Goal: Answer question/provide support: Share knowledge or assist other users

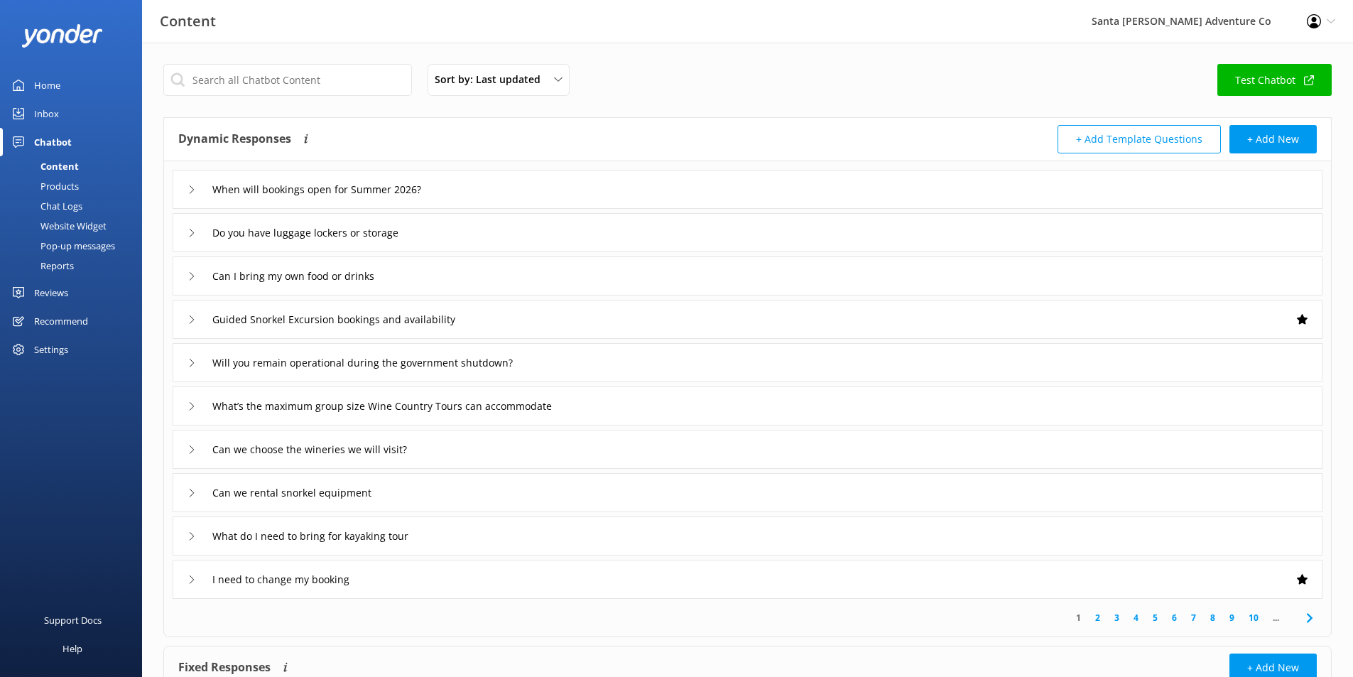
click at [77, 208] on div "Chat Logs" at bounding box center [46, 206] width 74 height 20
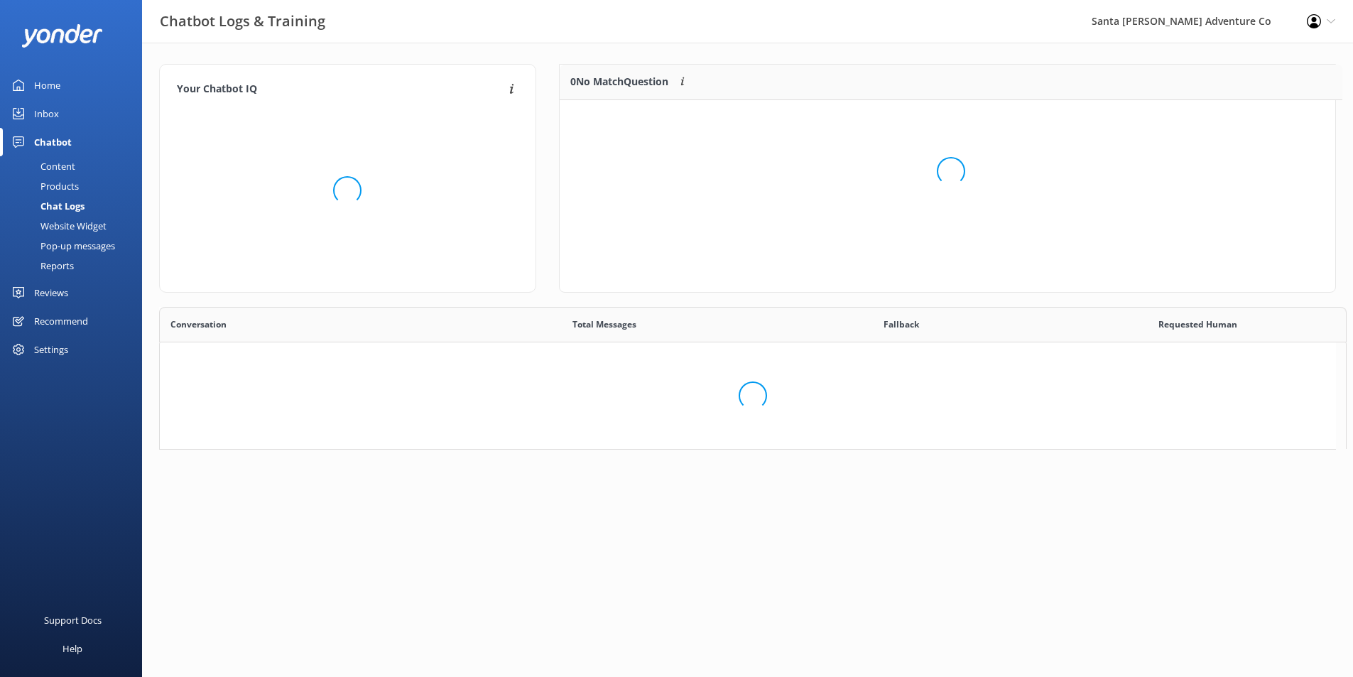
scroll to position [97, 765]
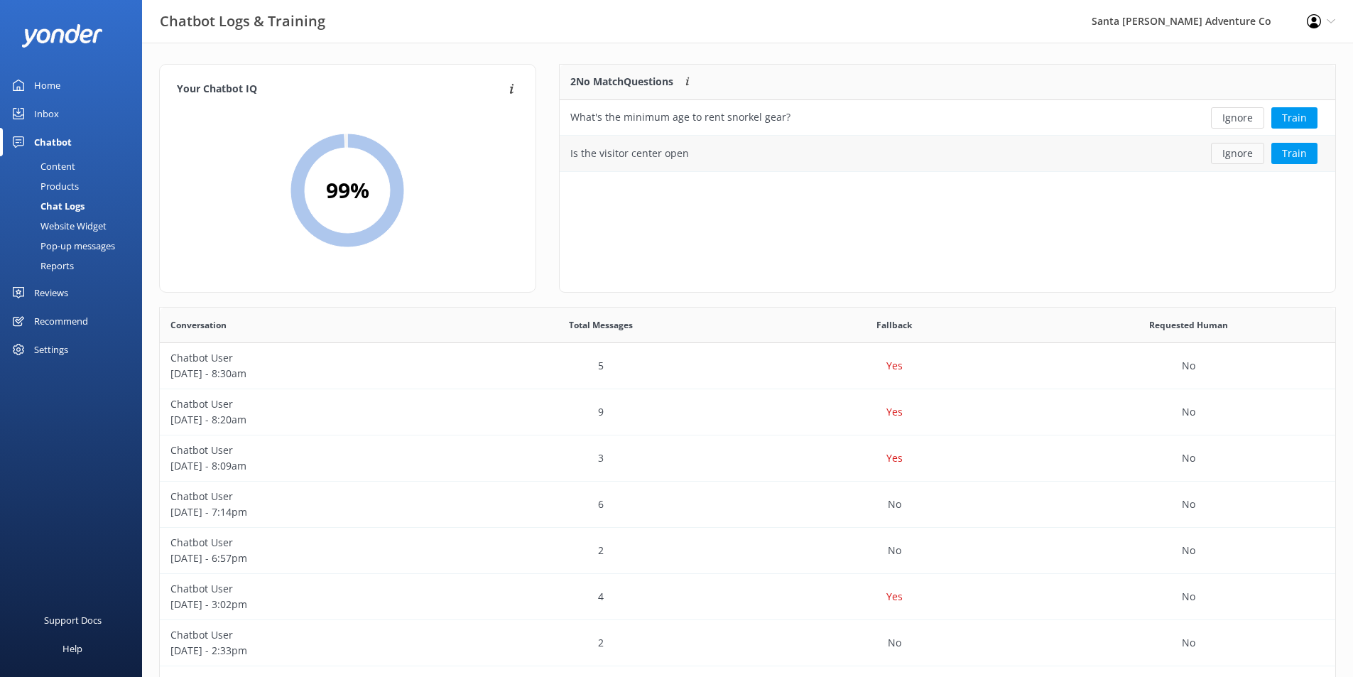
click at [1228, 156] on button "Ignore" at bounding box center [1237, 153] width 53 height 21
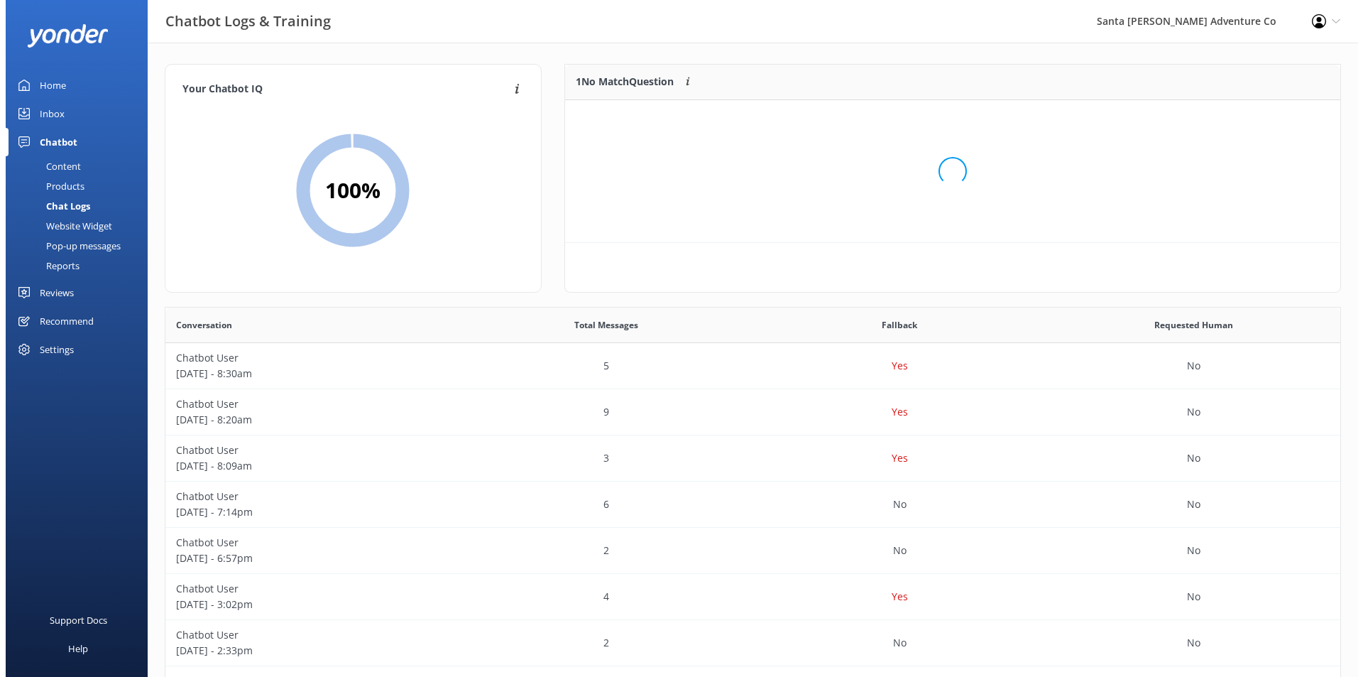
scroll to position [61, 765]
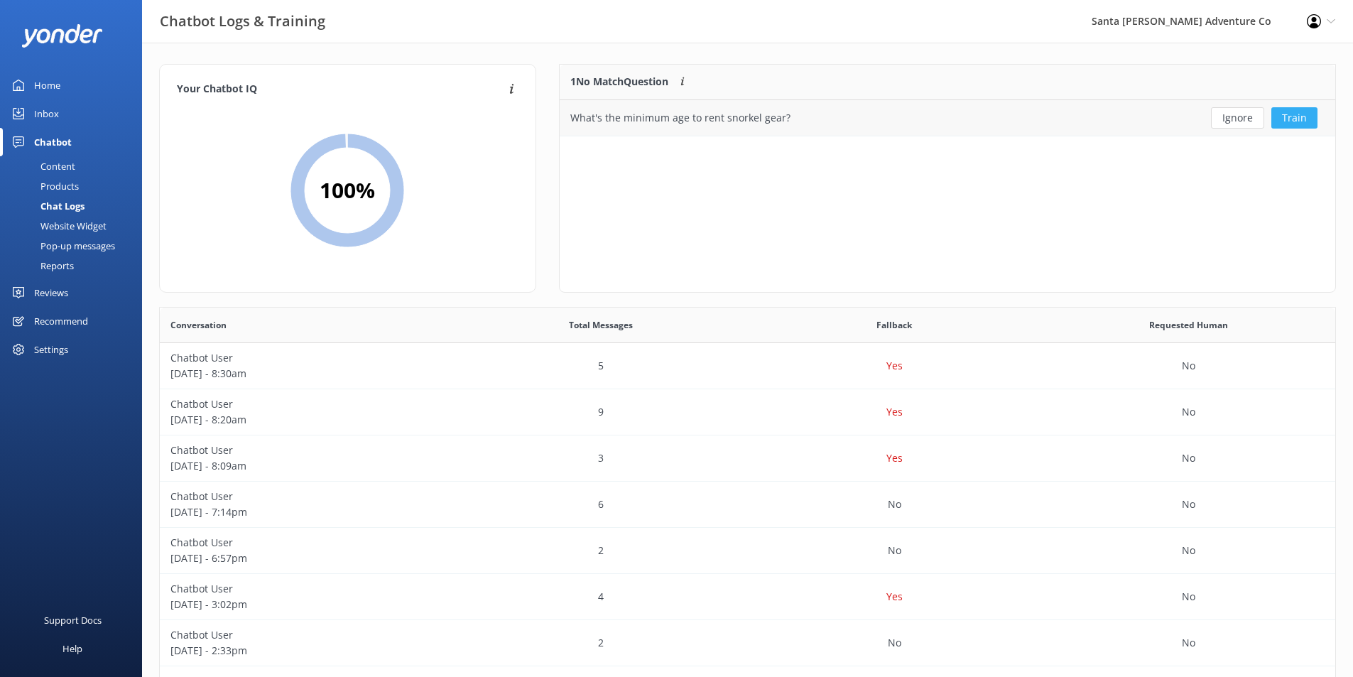
click at [1289, 126] on button "Train" at bounding box center [1294, 117] width 46 height 21
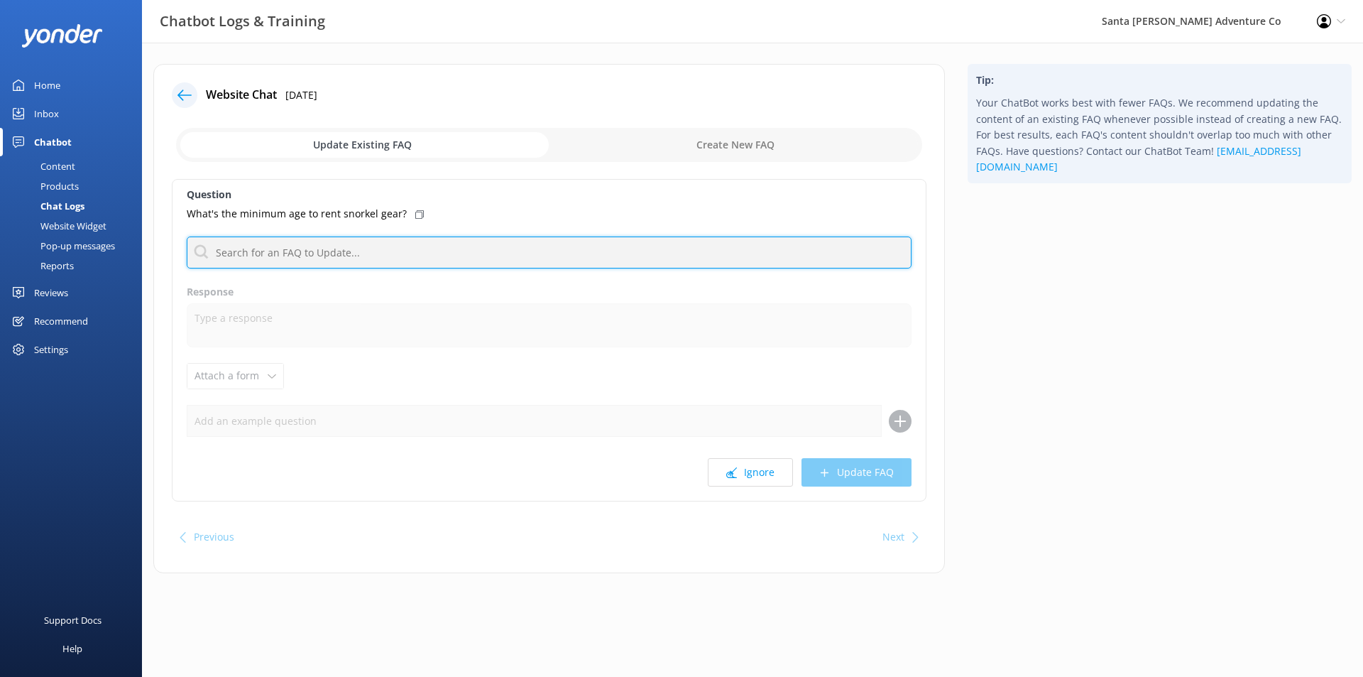
click at [438, 253] on input "text" at bounding box center [549, 252] width 725 height 32
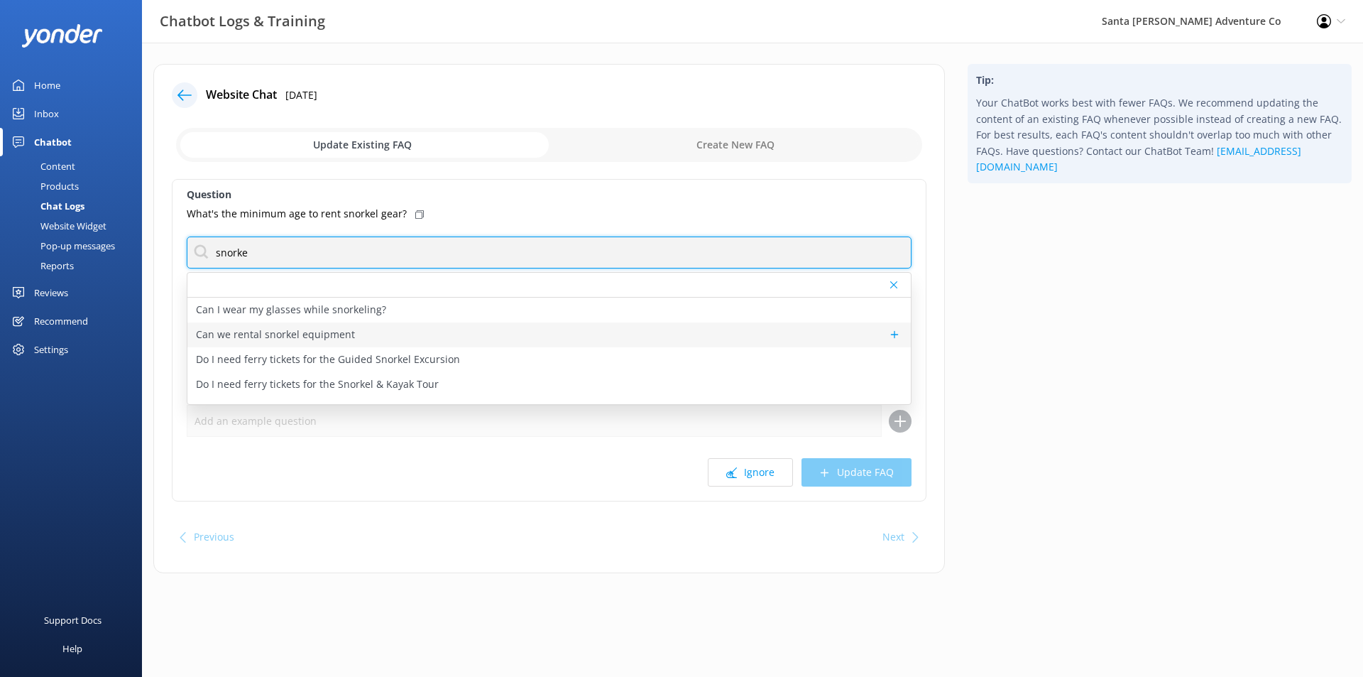
type input "snorke"
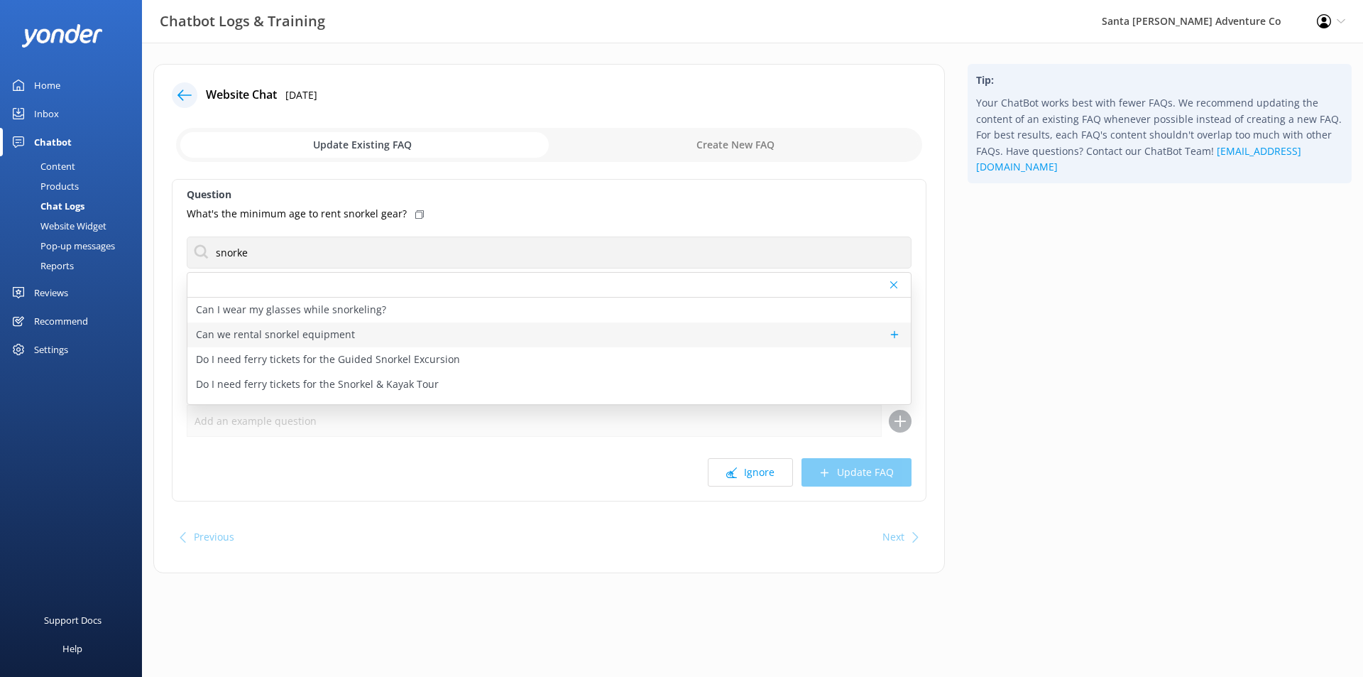
click at [420, 327] on div "Can we rental snorkel equipment" at bounding box center [549, 334] width 724 height 25
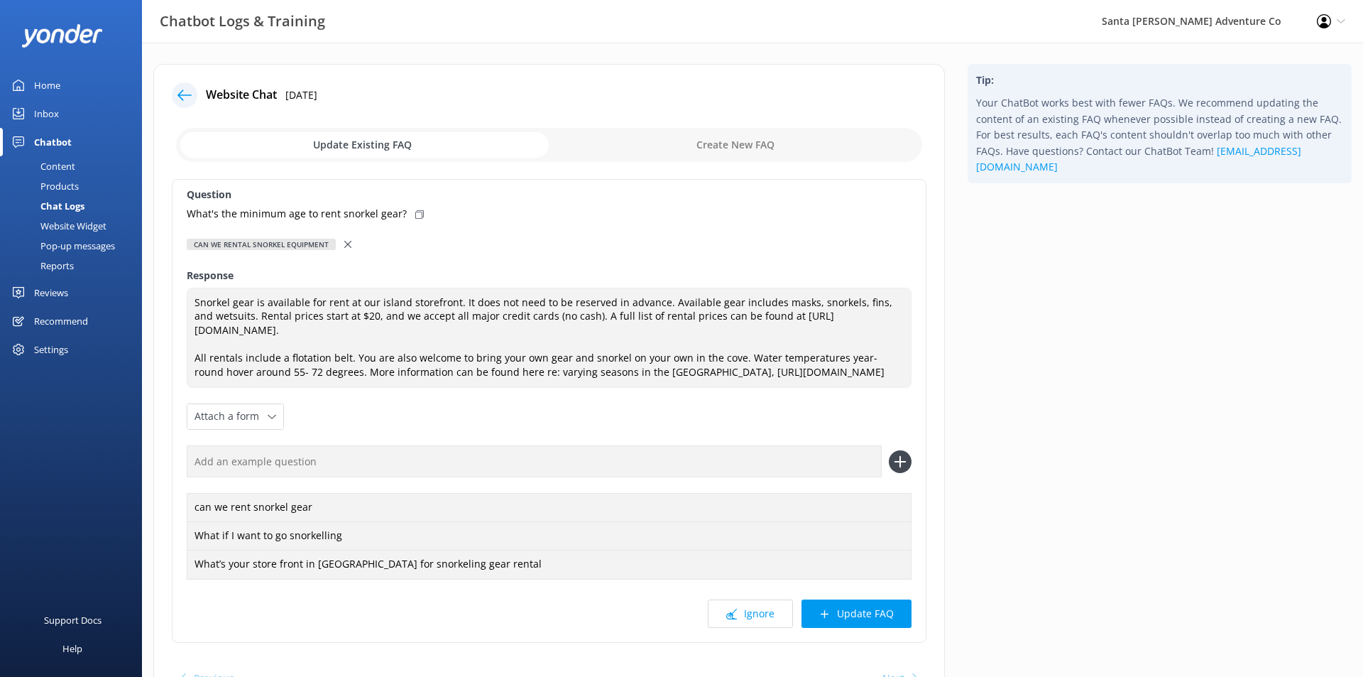
type textarea "Snorkel gear is available for rent at our island storefront. It does not need t…"
click at [348, 244] on icon at bounding box center [347, 244] width 7 height 7
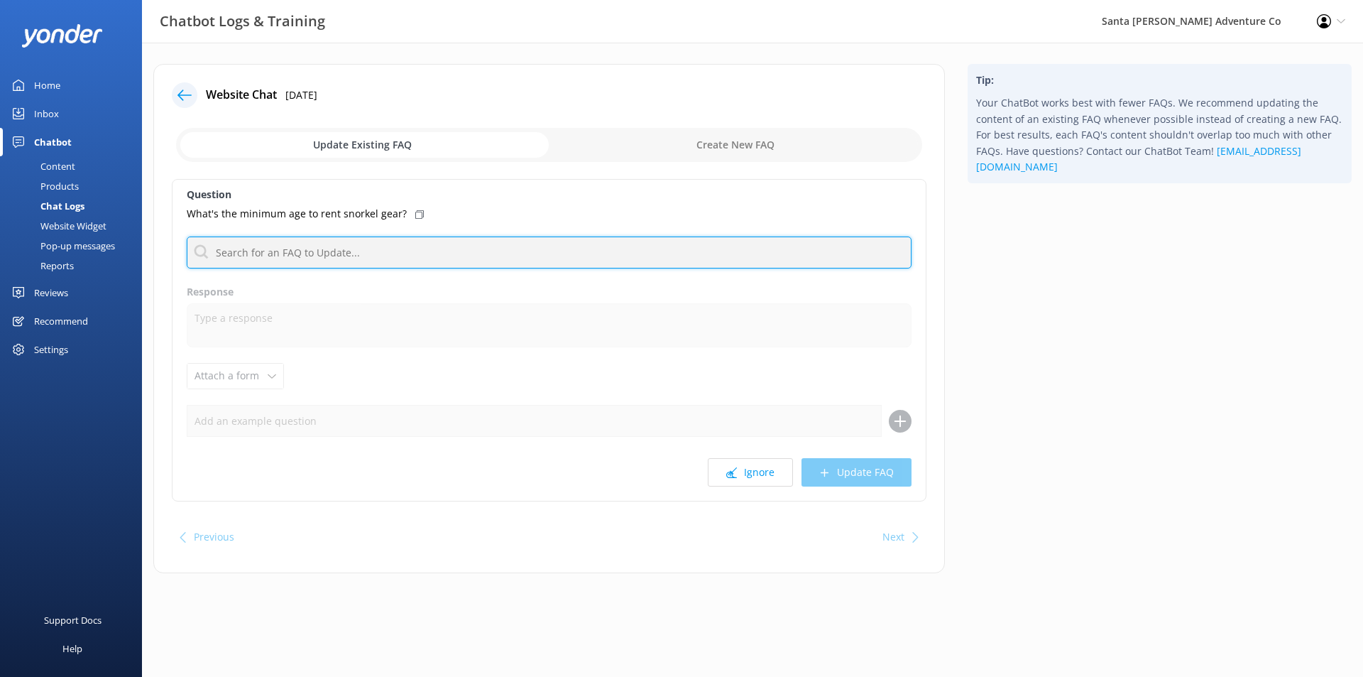
click at [348, 244] on input "text" at bounding box center [549, 252] width 725 height 32
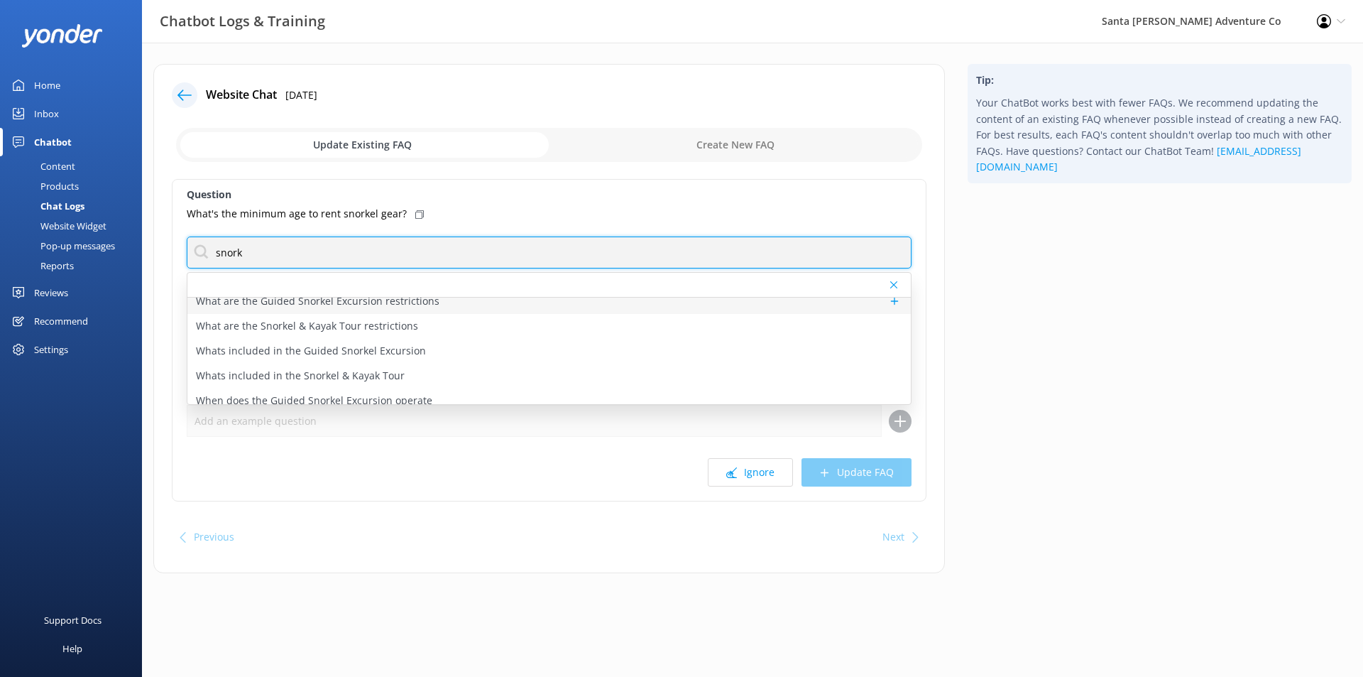
scroll to position [366, 0]
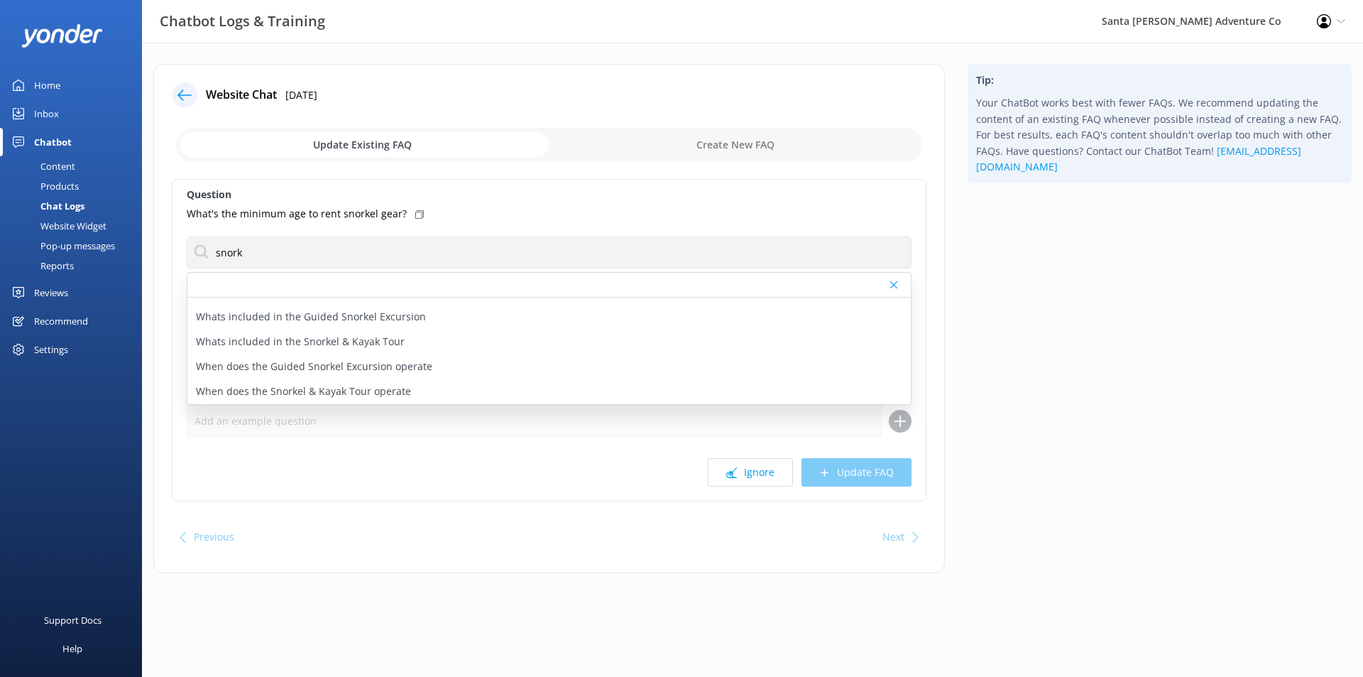
click at [982, 356] on div "Tip: Your ChatBot works best with fewer FAQs. We recommend updating the content…" at bounding box center [1159, 325] width 407 height 523
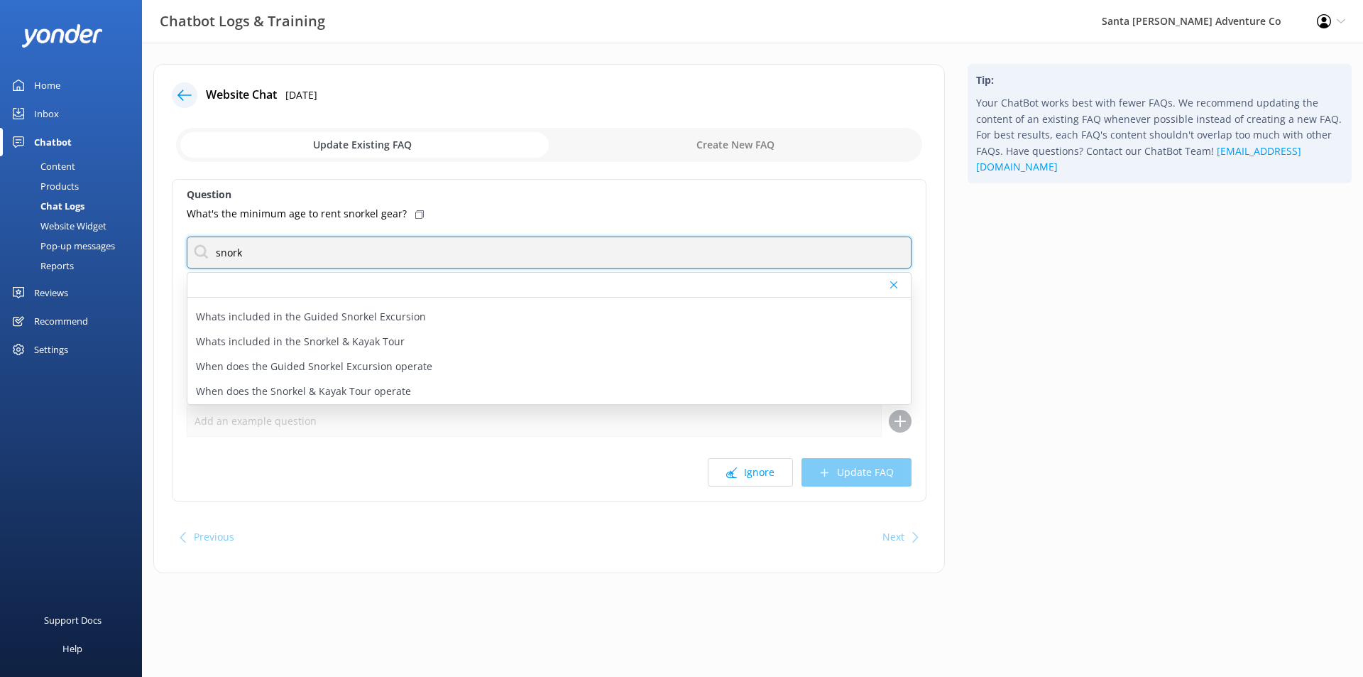
click at [356, 261] on input "snork" at bounding box center [549, 252] width 725 height 32
type input "snorkel rental"
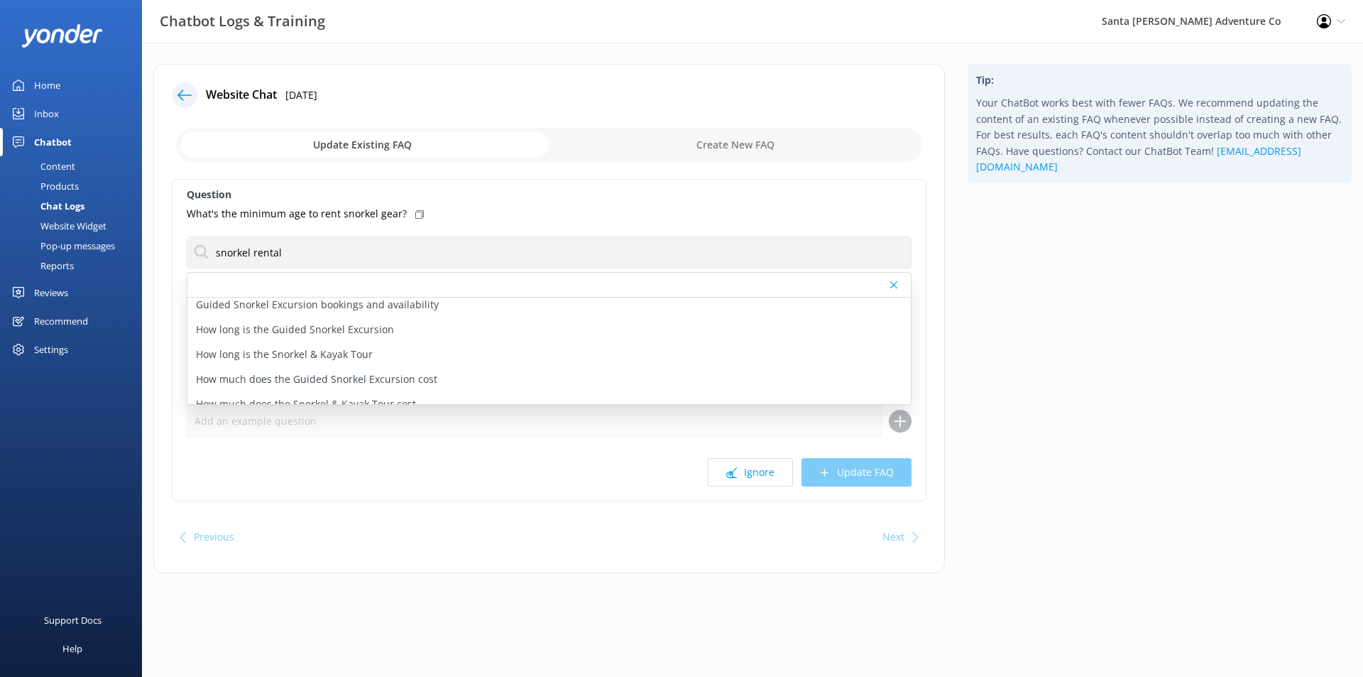
click at [1033, 343] on div "Tip: Your ChatBot works best with fewer FAQs. We recommend updating the content…" at bounding box center [1159, 325] width 407 height 523
click at [896, 283] on icon at bounding box center [893, 284] width 7 height 9
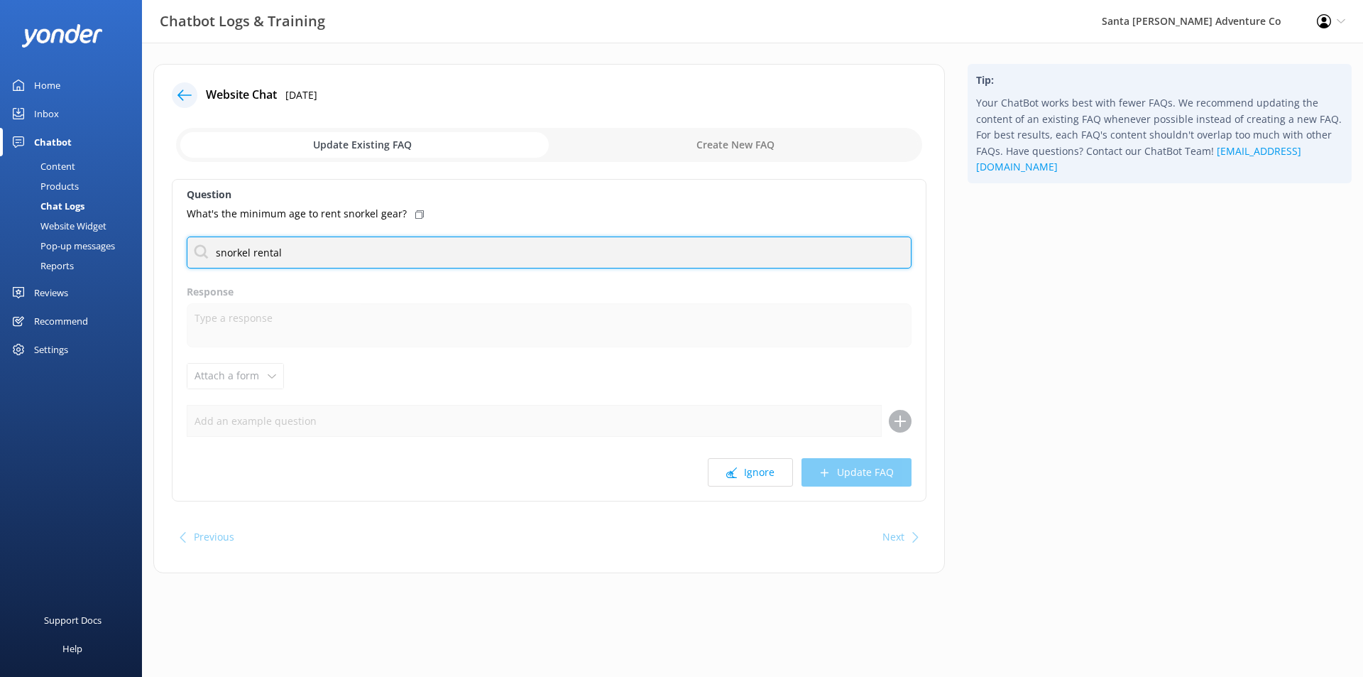
click at [334, 240] on input "snorkel rental" at bounding box center [549, 252] width 725 height 32
click at [333, 244] on input "snorkel rental" at bounding box center [549, 252] width 725 height 32
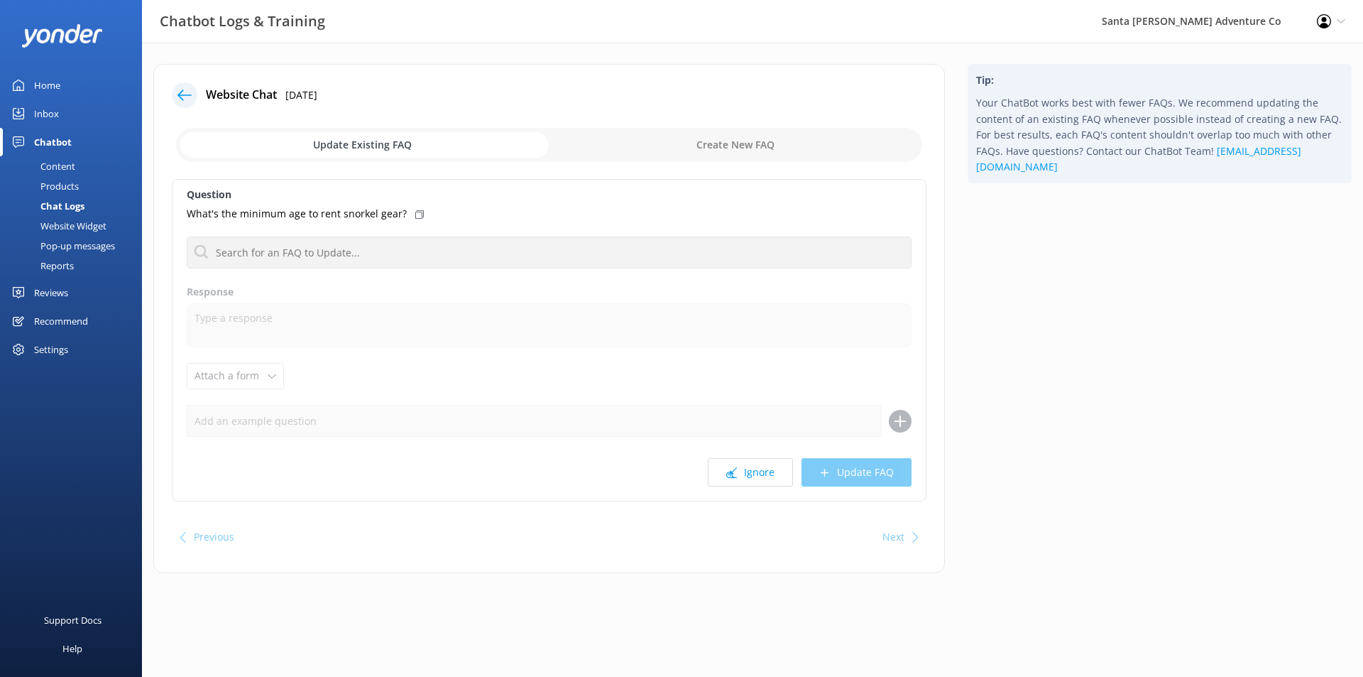
click at [1022, 261] on div "Tip: Your ChatBot works best with fewer FAQs. We recommend updating the content…" at bounding box center [1159, 325] width 407 height 523
click at [707, 145] on input "checkbox" at bounding box center [549, 145] width 746 height 34
checkbox input "true"
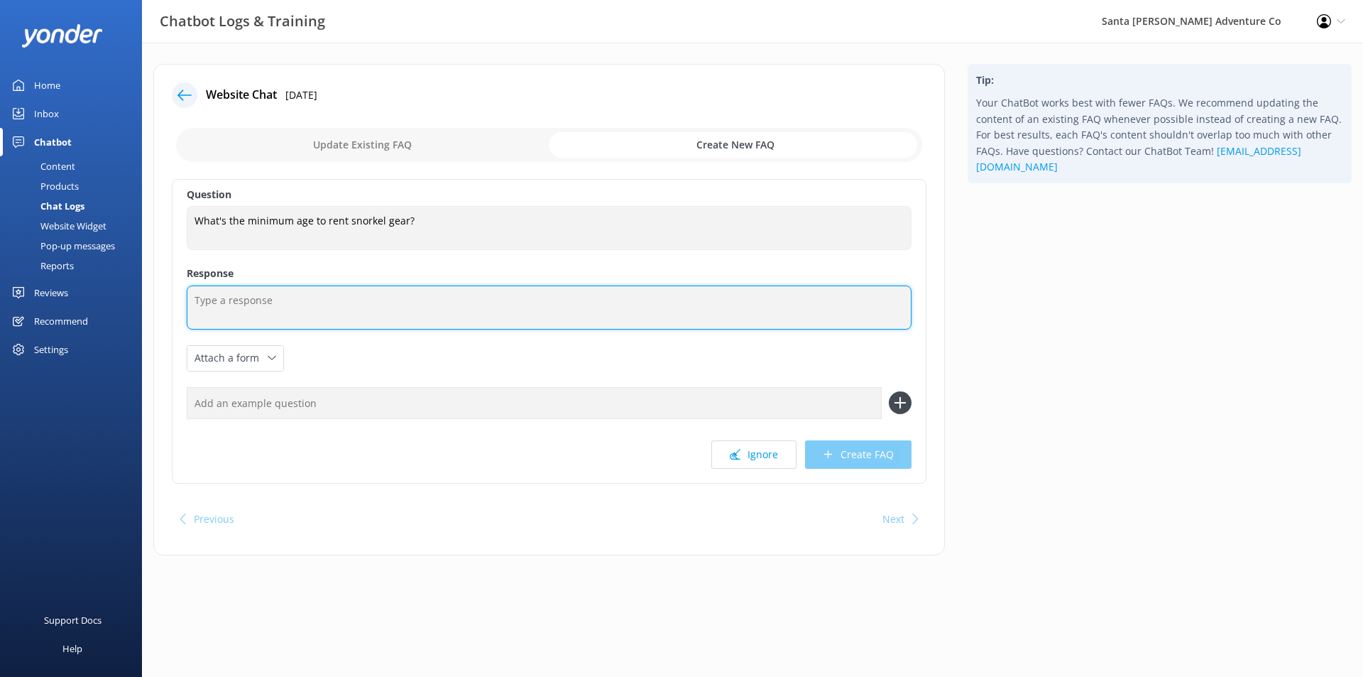
click at [426, 316] on textarea at bounding box center [549, 307] width 725 height 44
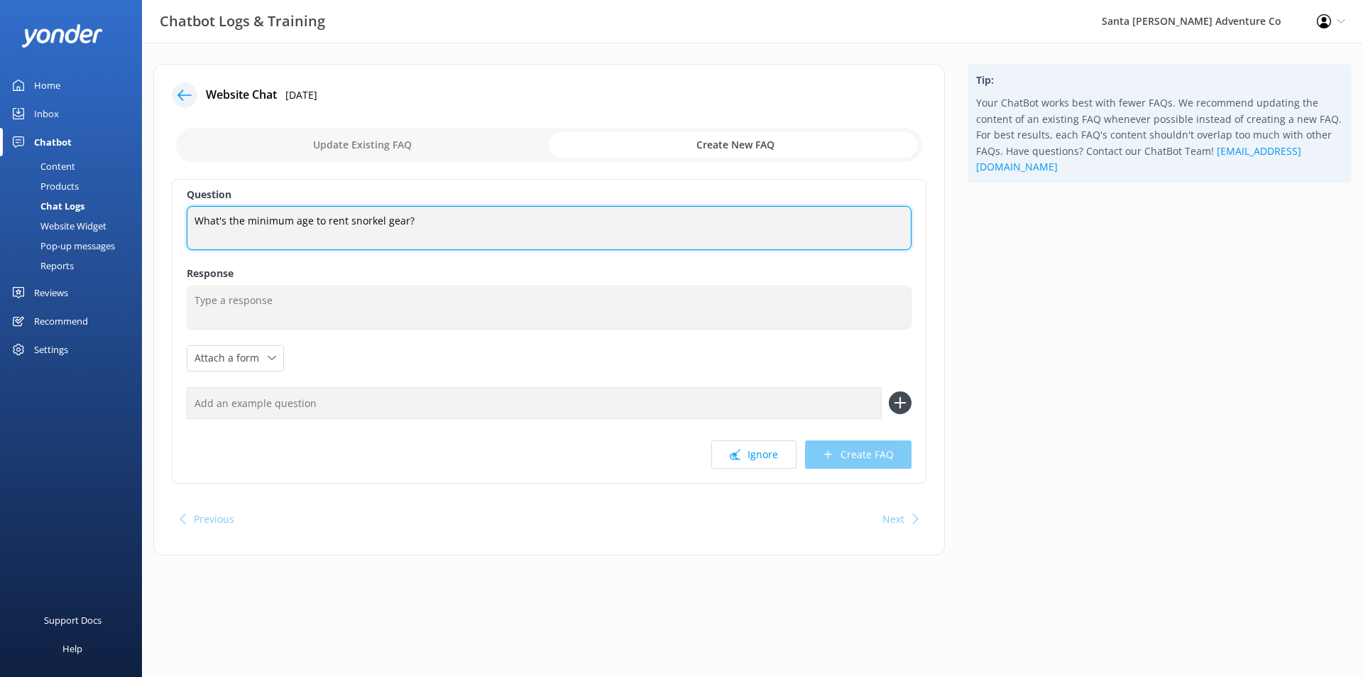
click at [256, 225] on textarea "What's the minimum age to rent snorkel gear?" at bounding box center [549, 228] width 725 height 44
click at [398, 224] on textarea "What's the minimum age to rent snorkel gear?" at bounding box center [549, 228] width 725 height 44
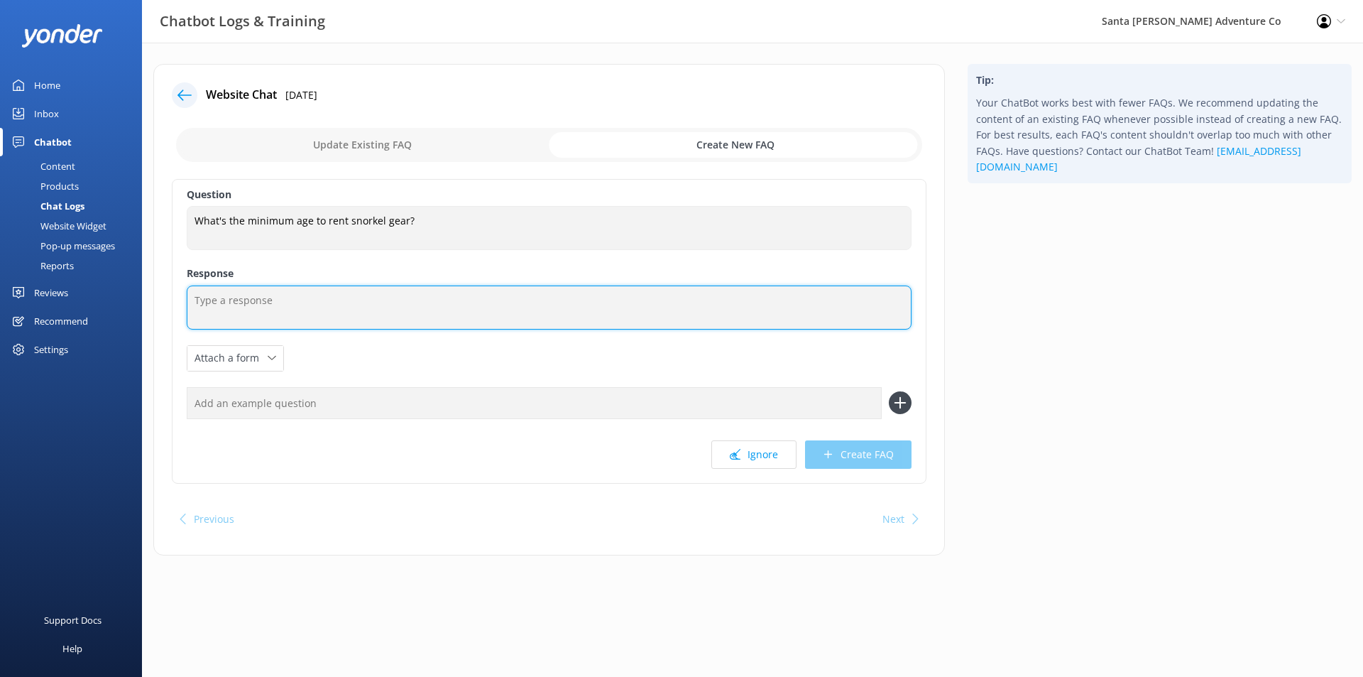
click at [339, 310] on textarea at bounding box center [549, 307] width 725 height 44
type textarea "The minimum age to use rented snorkel gear on [GEOGRAPHIC_DATA][PERSON_NAME] is…"
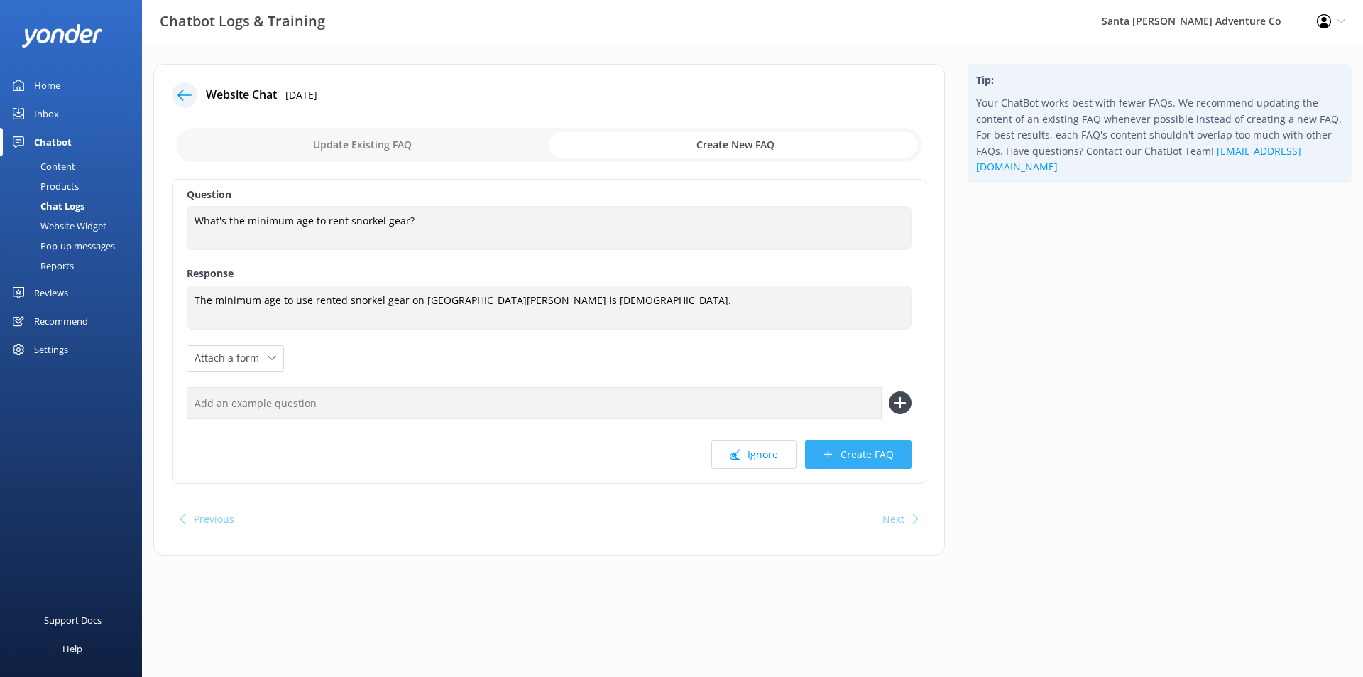
click at [893, 455] on button "Create FAQ" at bounding box center [858, 454] width 107 height 28
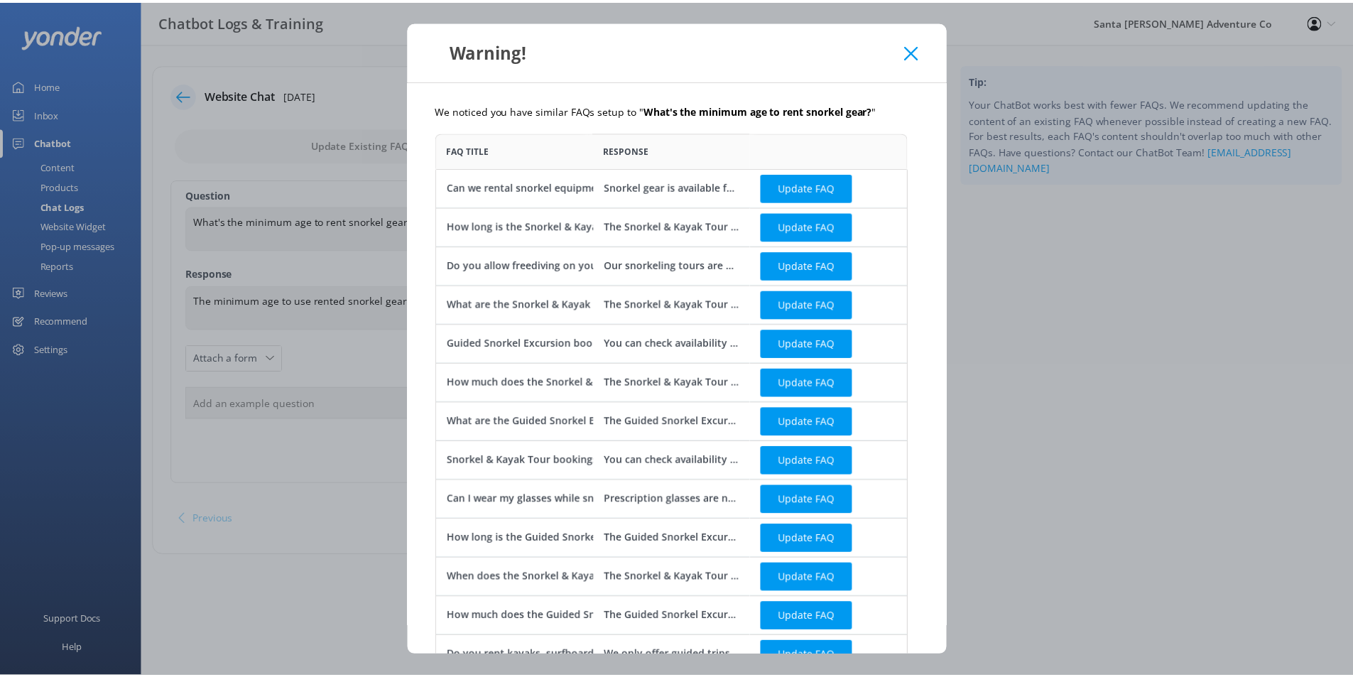
scroll to position [665, 465]
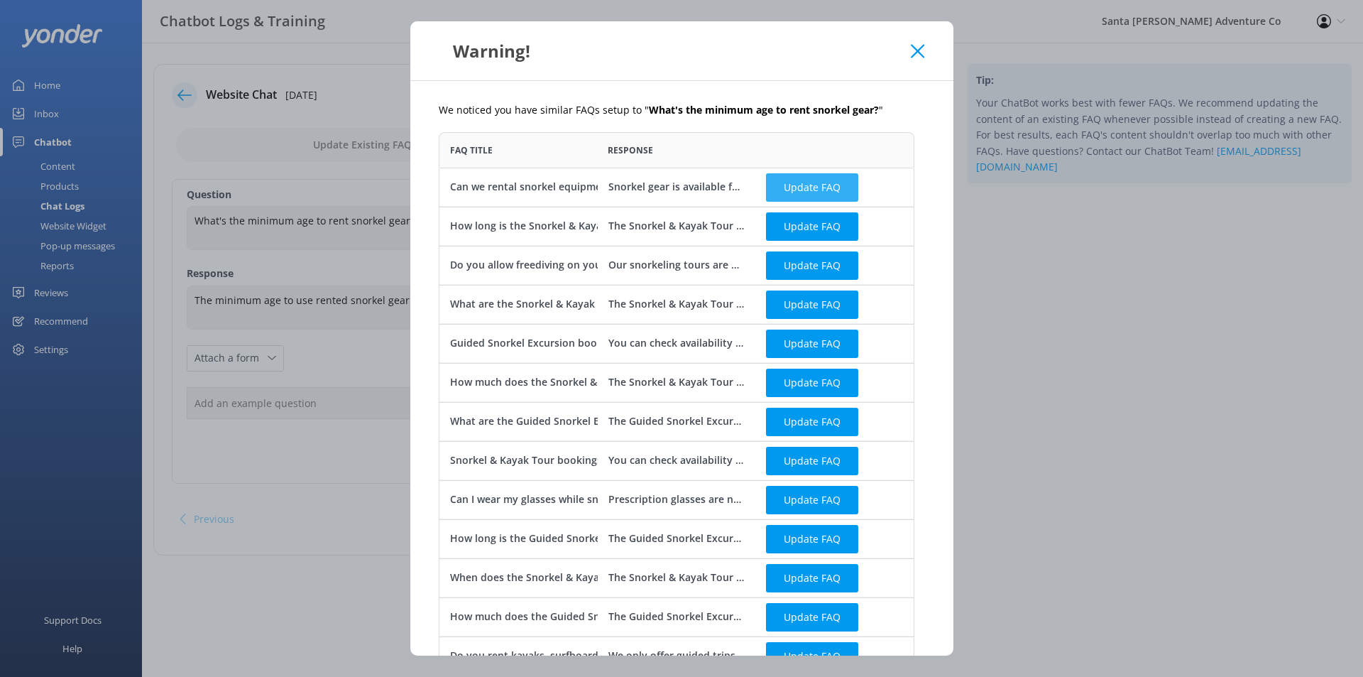
click at [804, 180] on button "Update FAQ" at bounding box center [812, 187] width 92 height 28
checkbox input "false"
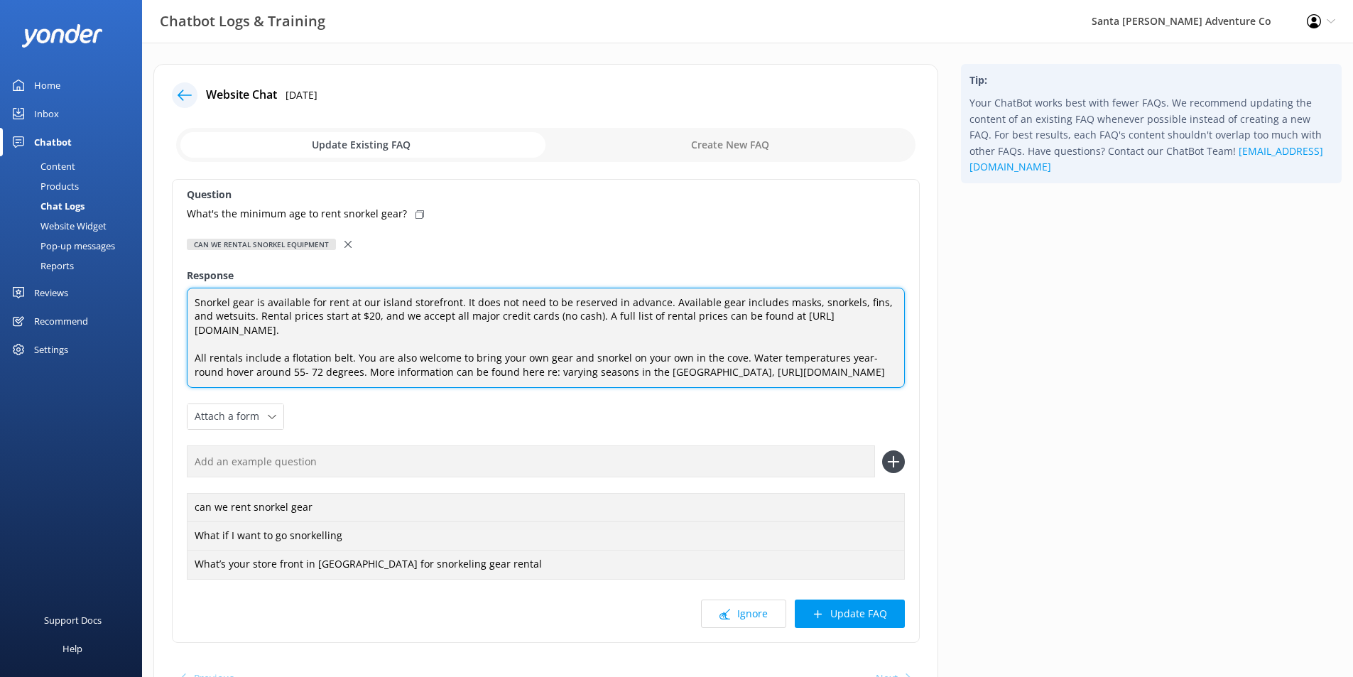
click at [429, 328] on textarea "Snorkel gear is available for rent at our island storefront. It does not need t…" at bounding box center [546, 338] width 718 height 101
click at [643, 388] on textarea "Snorkel gear is available for rent at our island storefront. It does not need t…" at bounding box center [546, 338] width 718 height 101
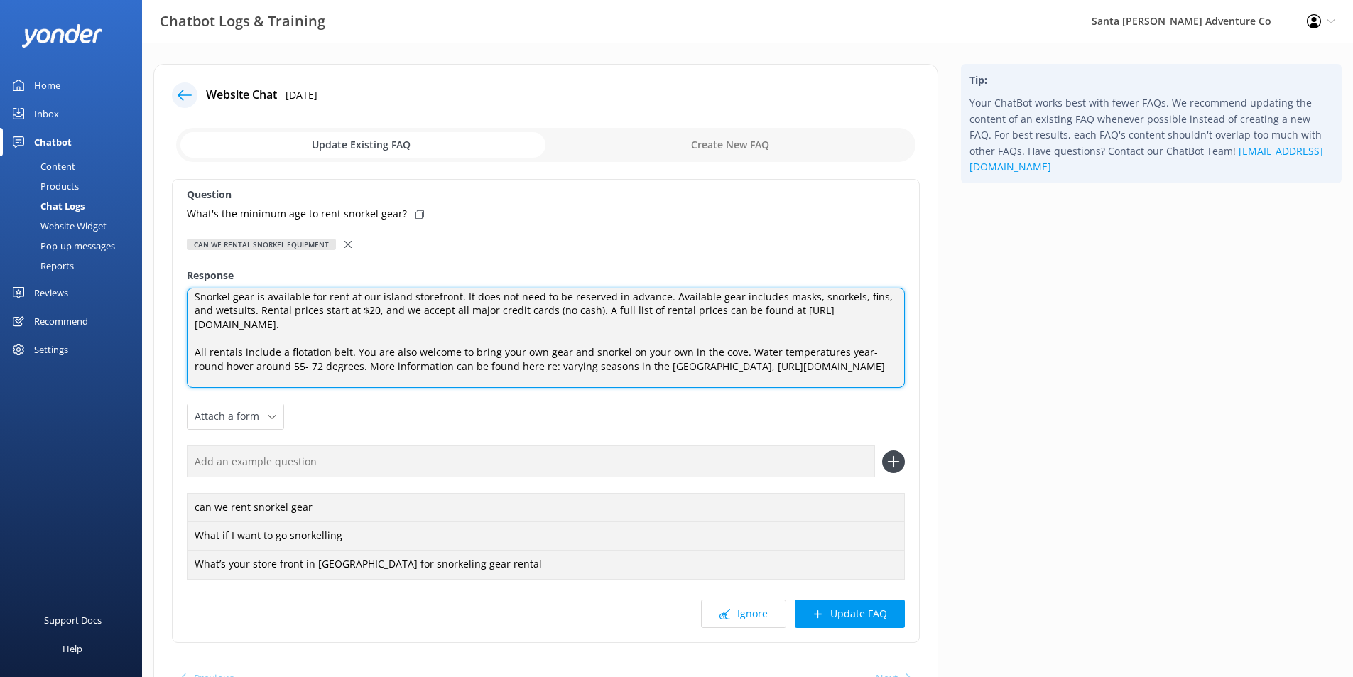
scroll to position [0, 0]
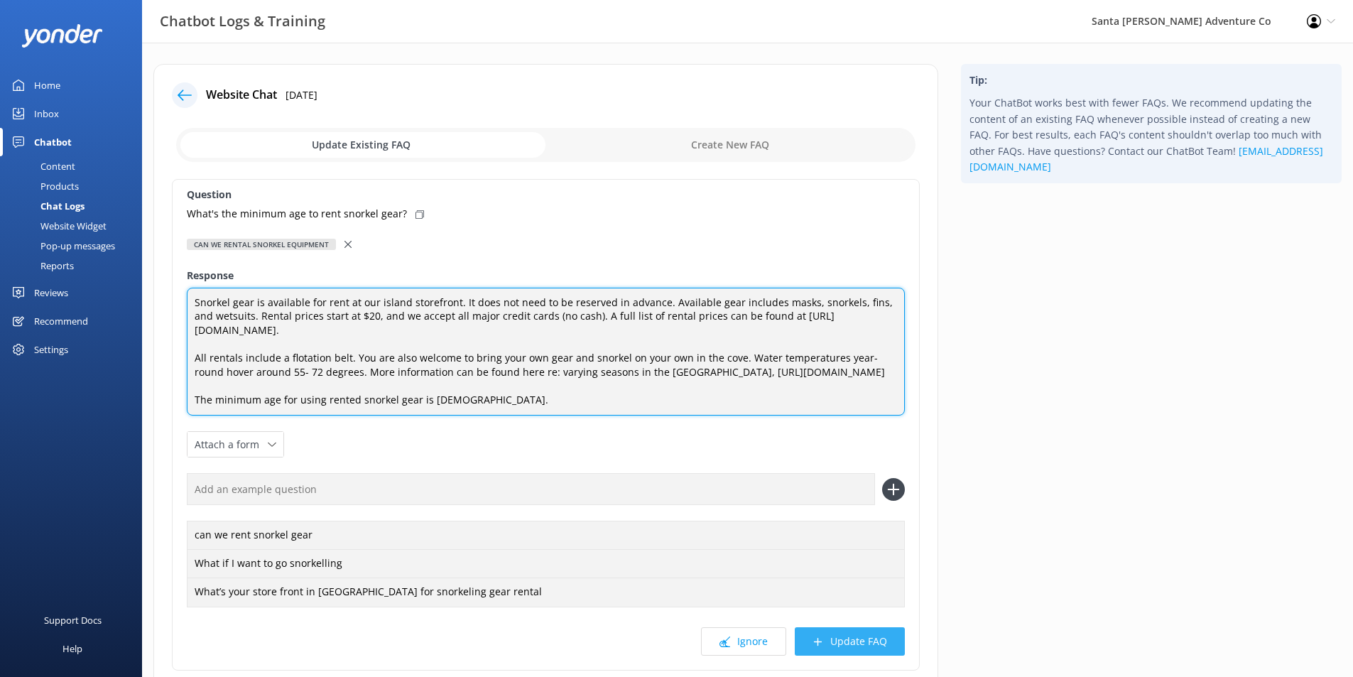
type textarea "Snorkel gear is available for rent at our island storefront. It does not need t…"
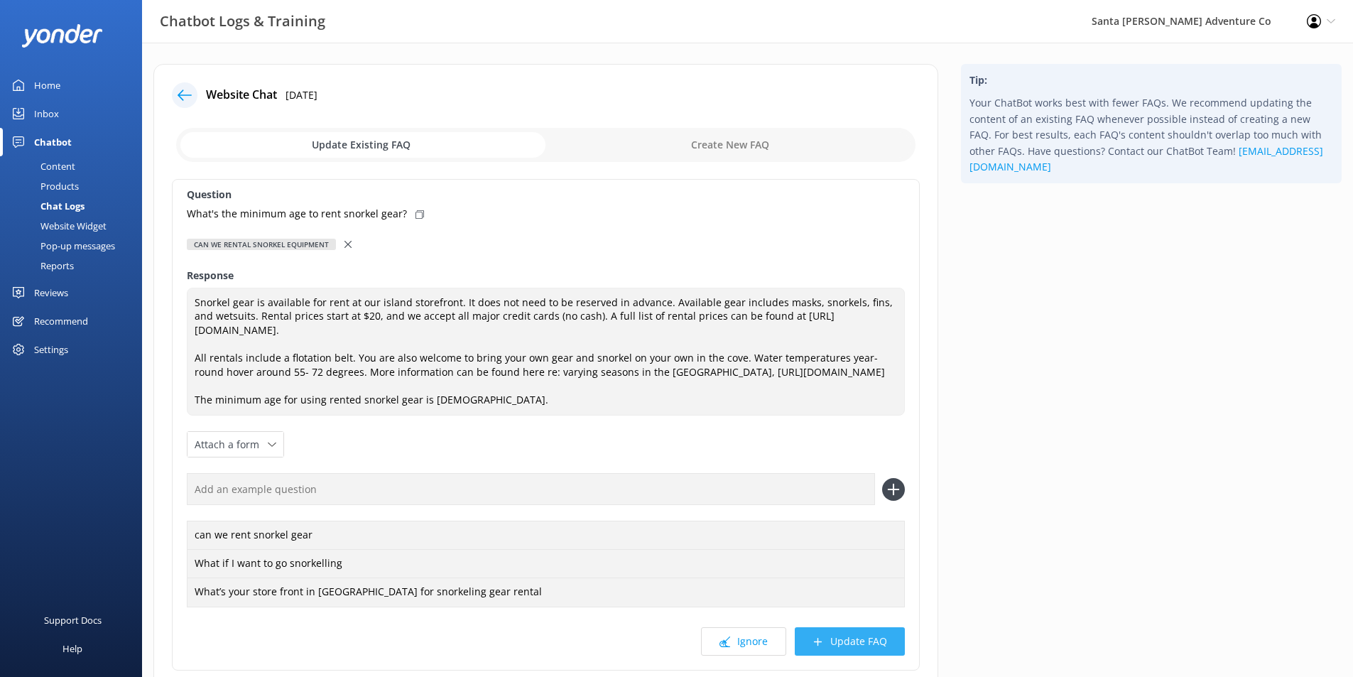
click at [854, 655] on button "Update FAQ" at bounding box center [850, 641] width 110 height 28
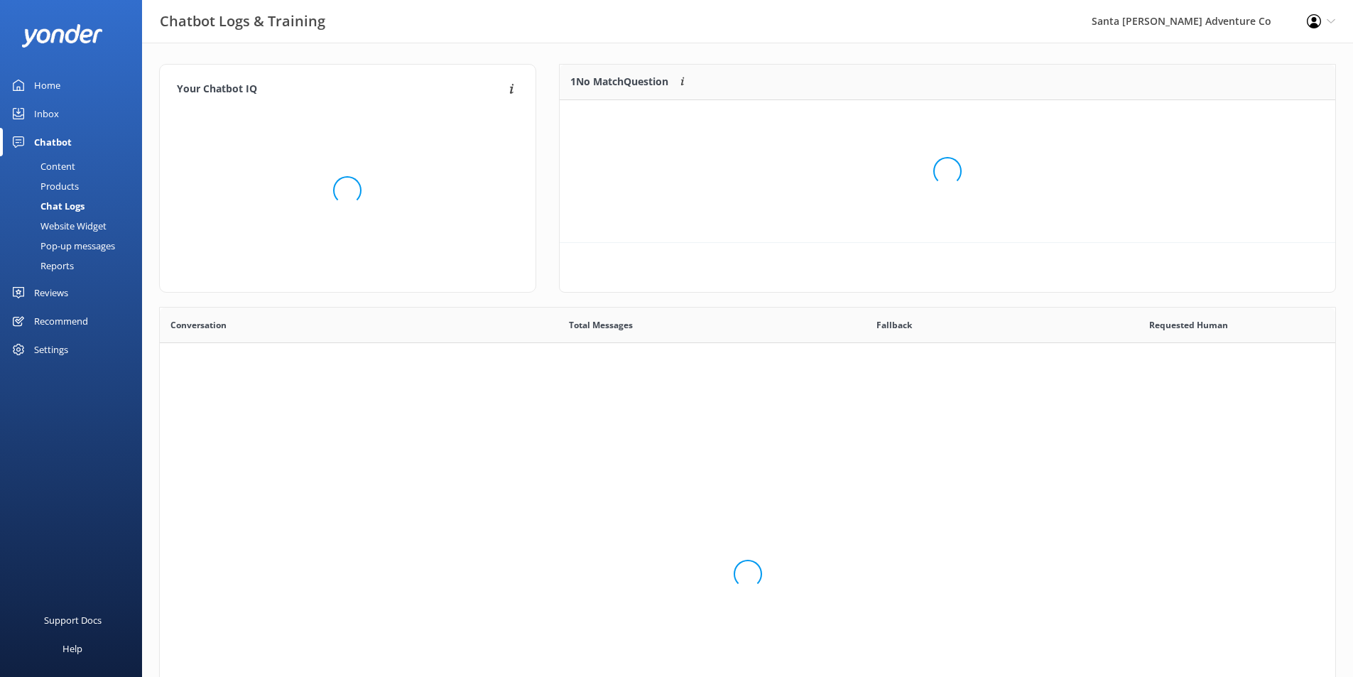
scroll to position [167, 765]
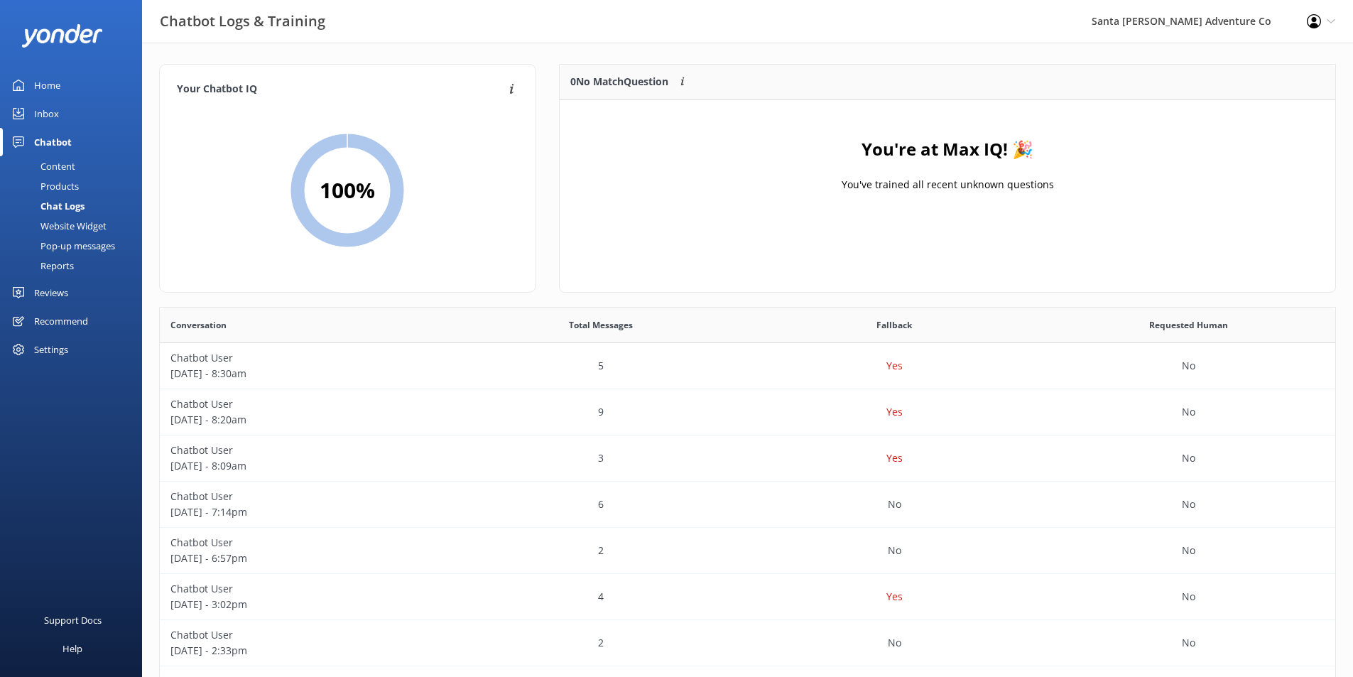
click at [44, 89] on div "Home" at bounding box center [47, 85] width 26 height 28
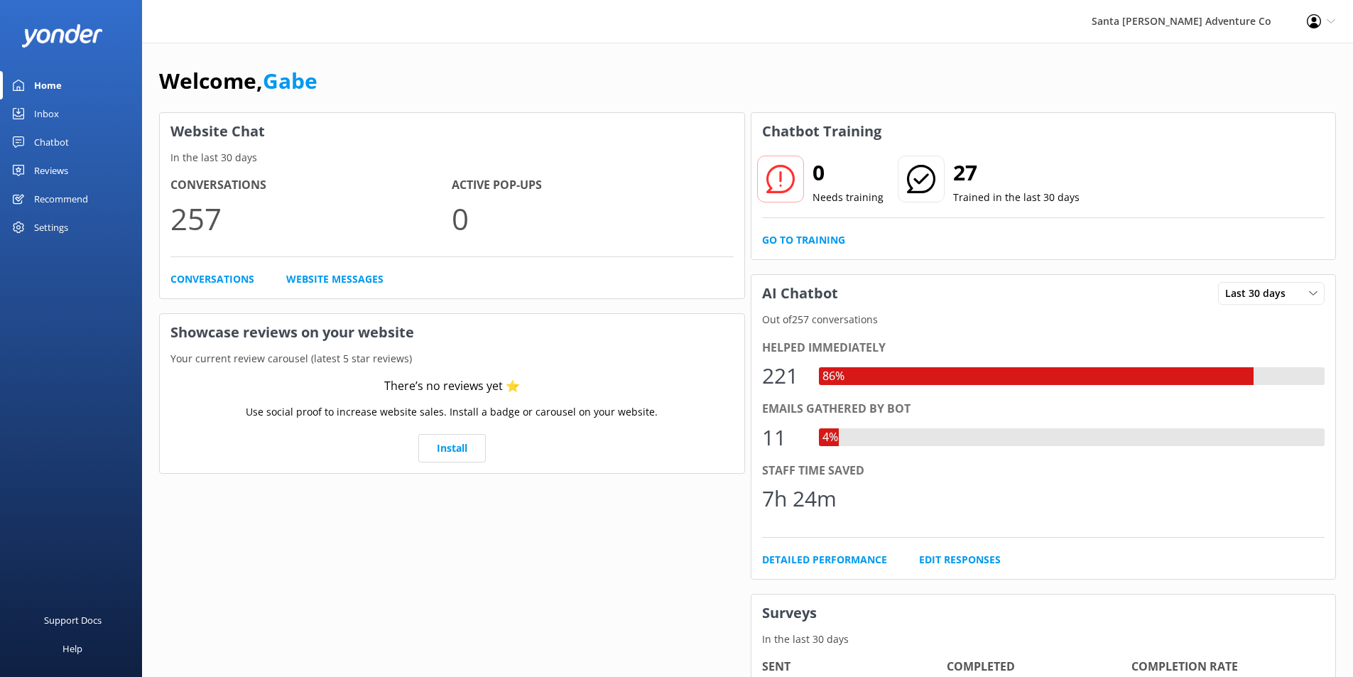
click at [76, 232] on div "Settings" at bounding box center [71, 227] width 142 height 28
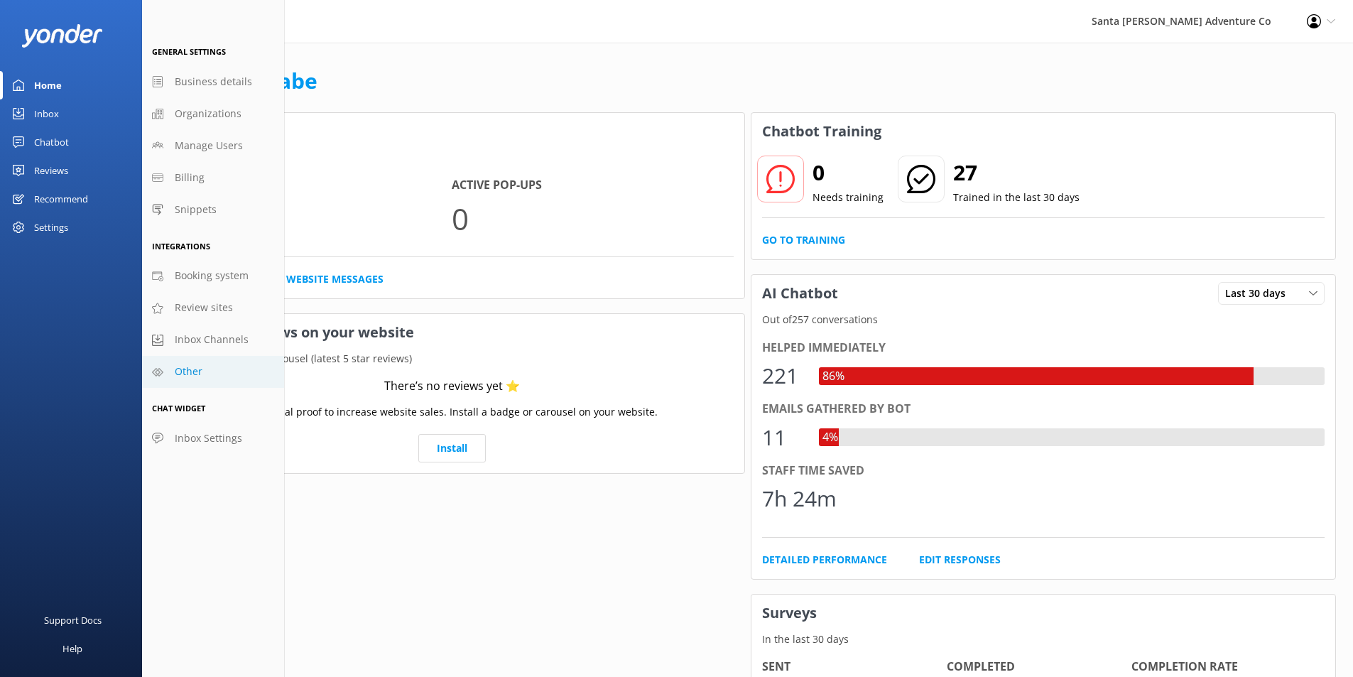
click at [218, 358] on link "Other" at bounding box center [213, 372] width 142 height 32
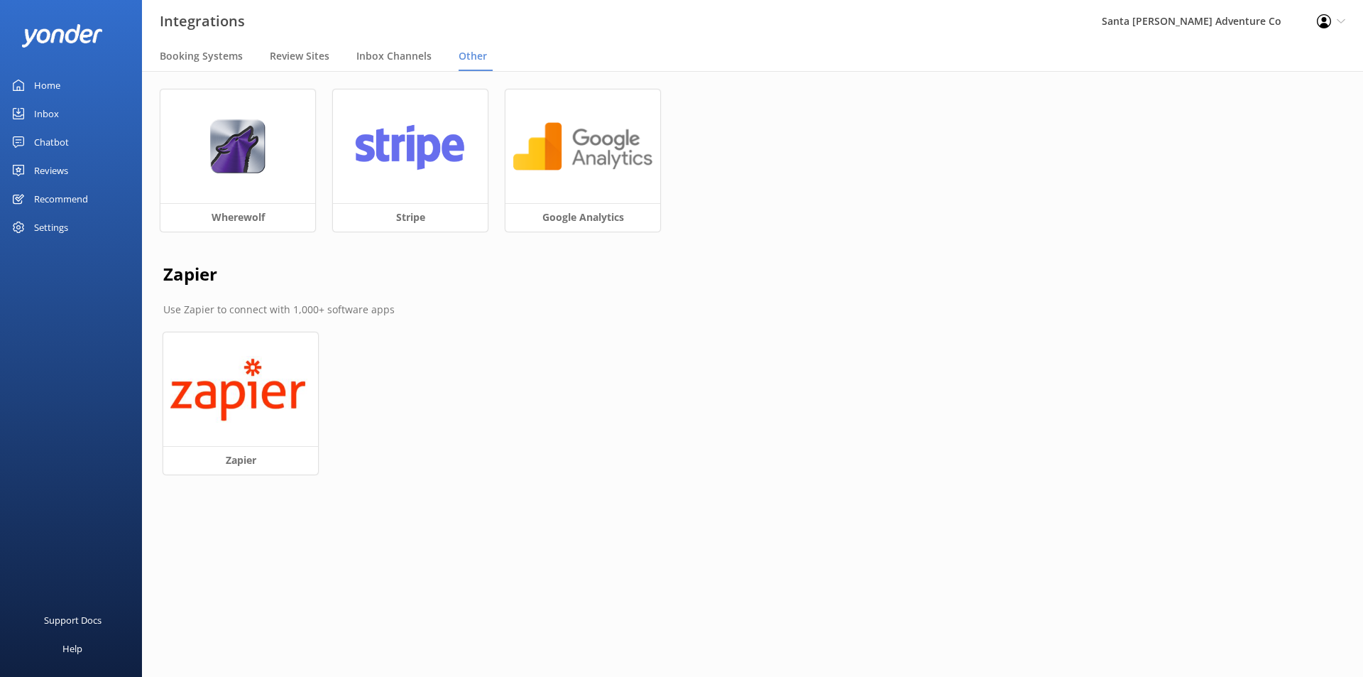
click at [61, 234] on div "Settings" at bounding box center [51, 227] width 34 height 28
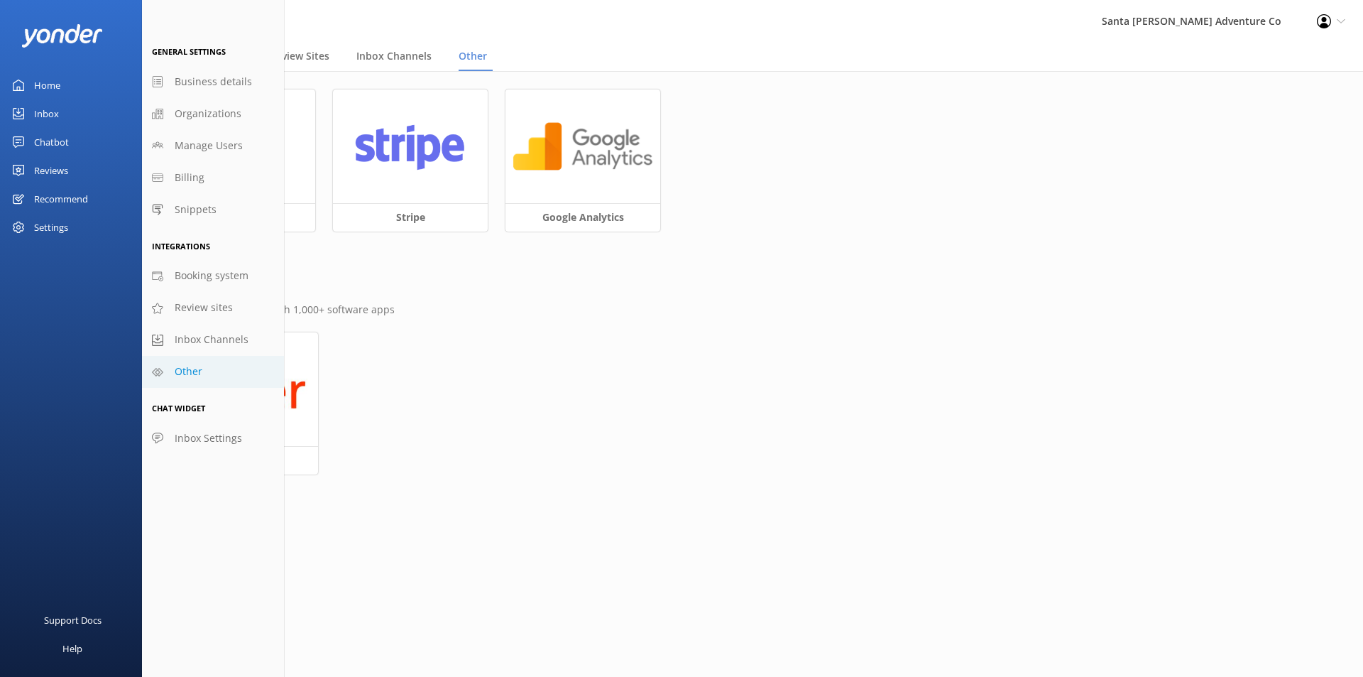
click at [61, 234] on div "Settings" at bounding box center [51, 227] width 34 height 28
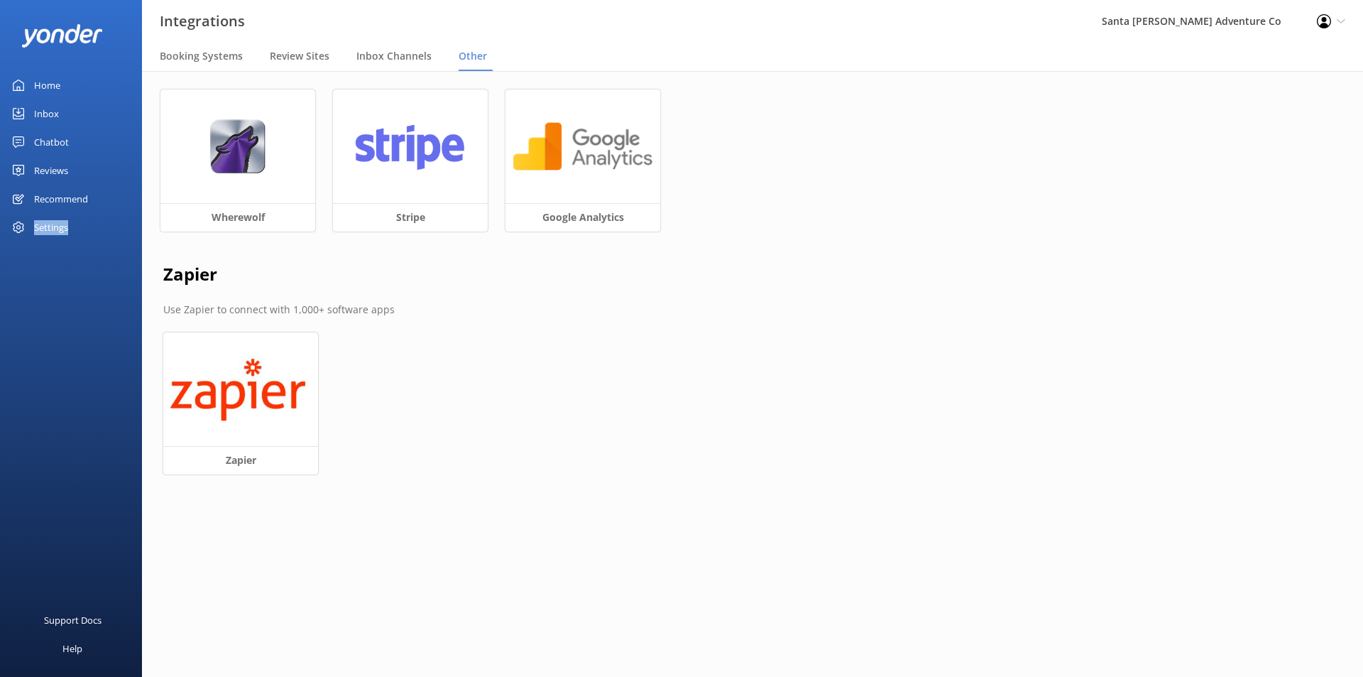
click at [61, 234] on div "Settings" at bounding box center [51, 227] width 34 height 28
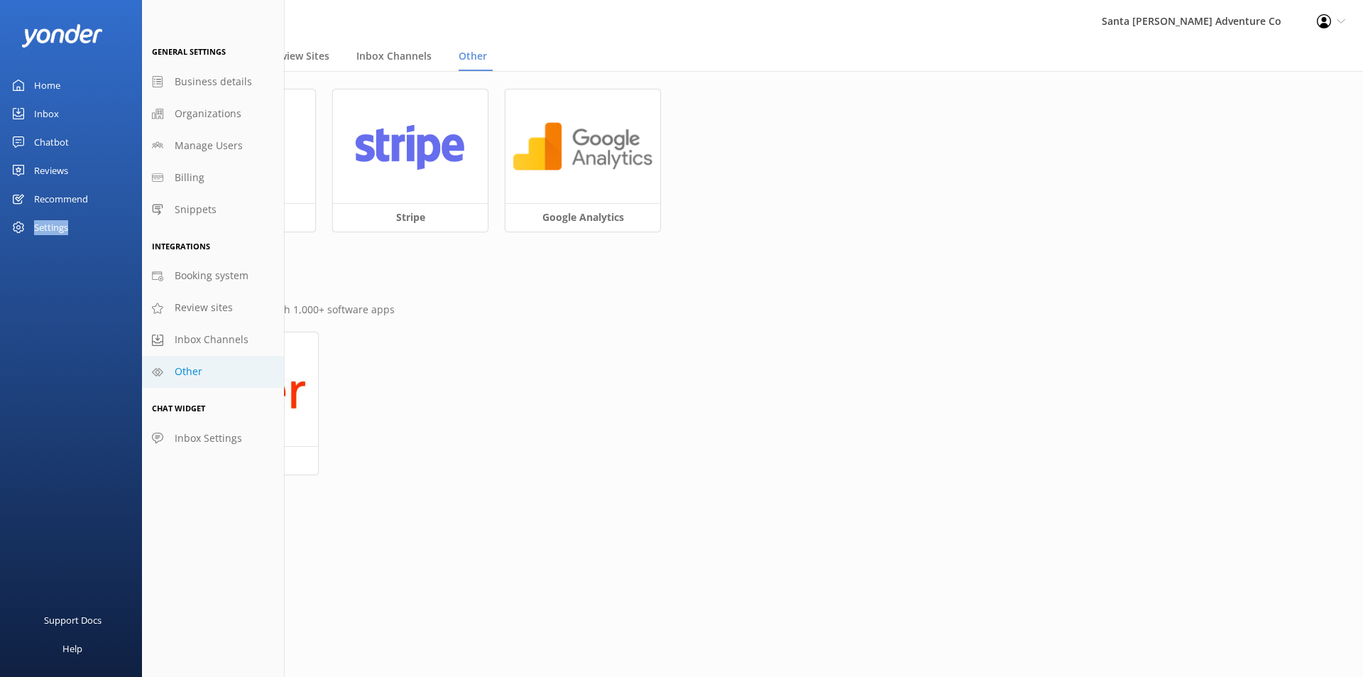
click at [61, 234] on div "Settings" at bounding box center [51, 227] width 34 height 28
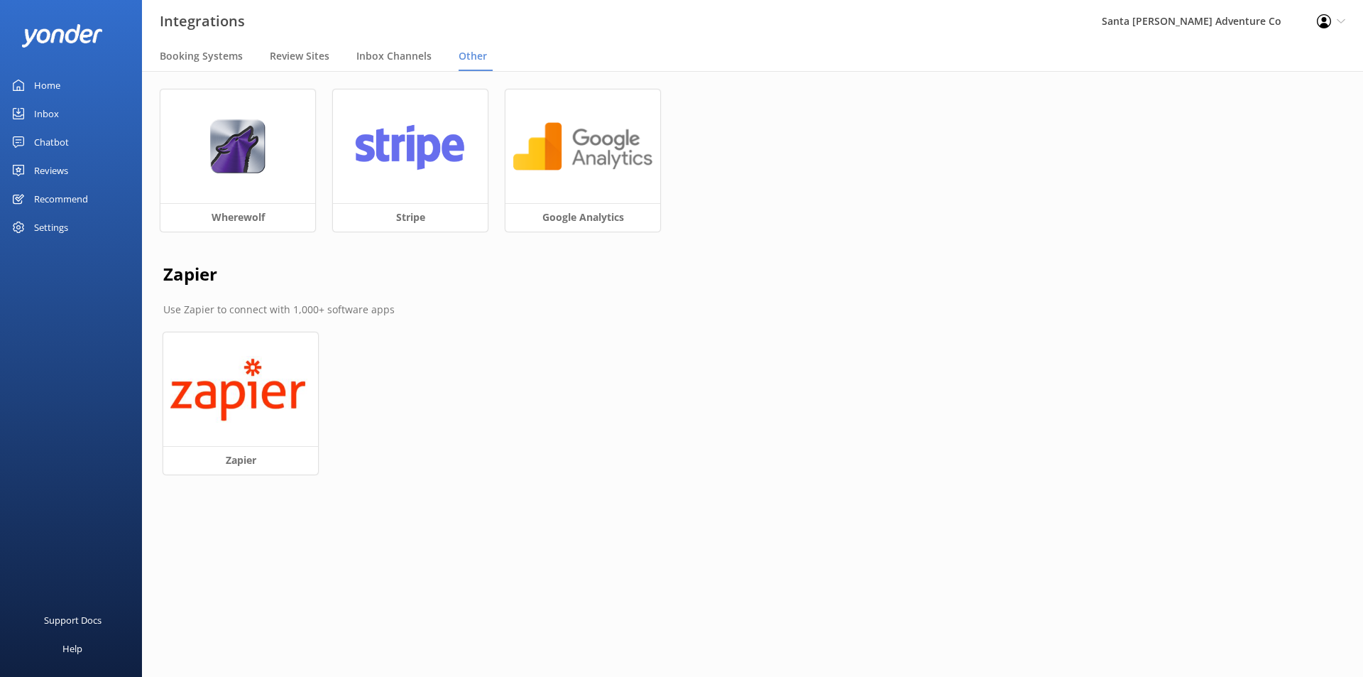
click at [59, 149] on div "Chatbot" at bounding box center [51, 142] width 35 height 28
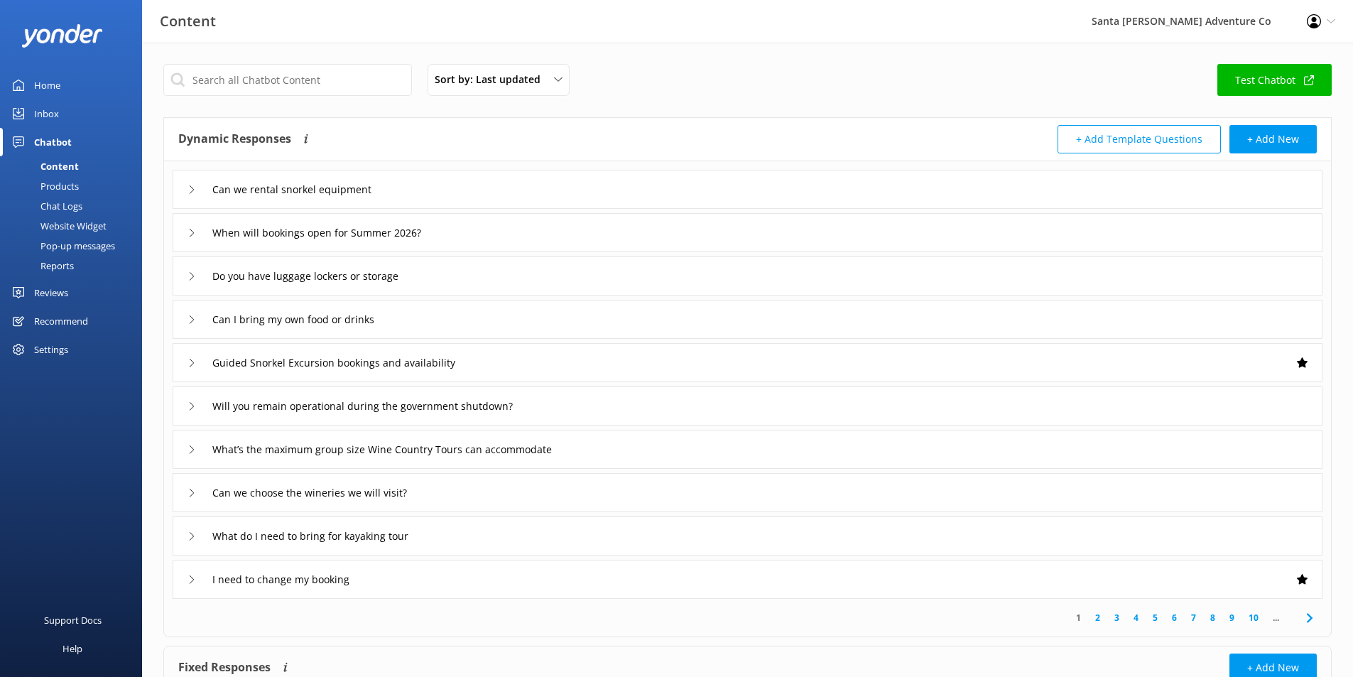
click at [74, 160] on div "Content" at bounding box center [44, 166] width 70 height 20
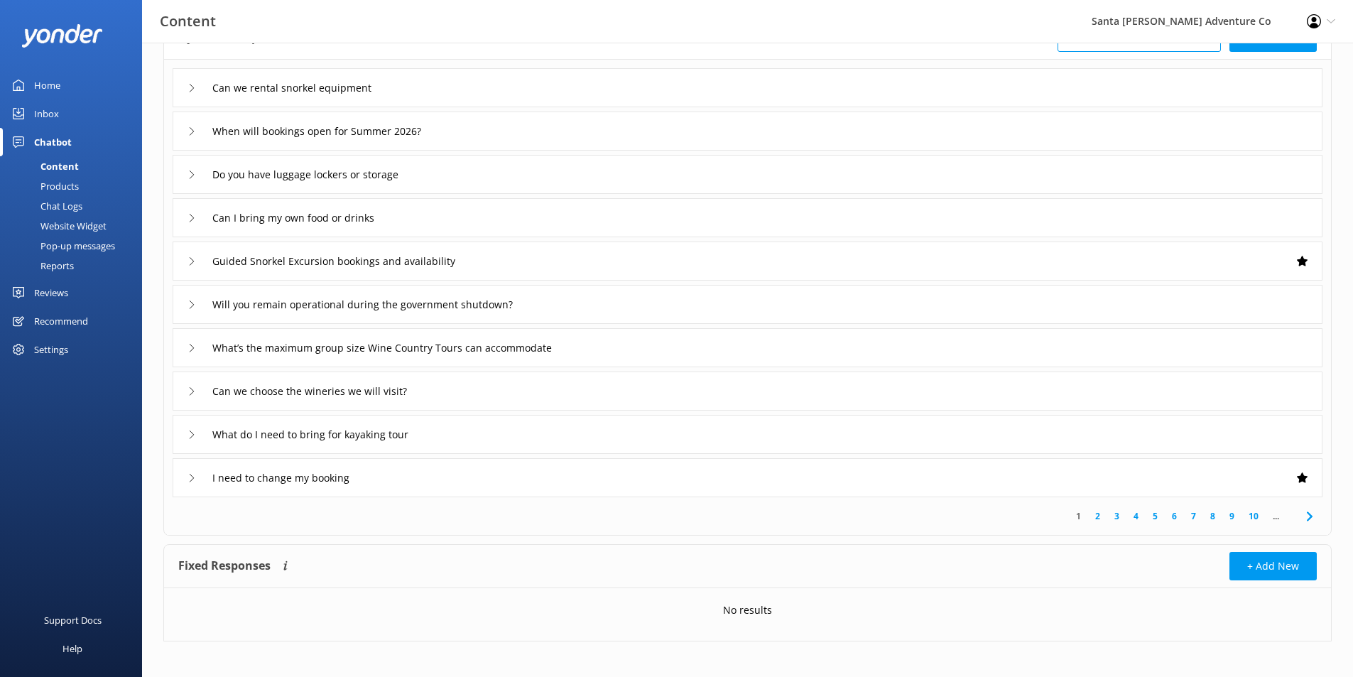
scroll to position [109, 0]
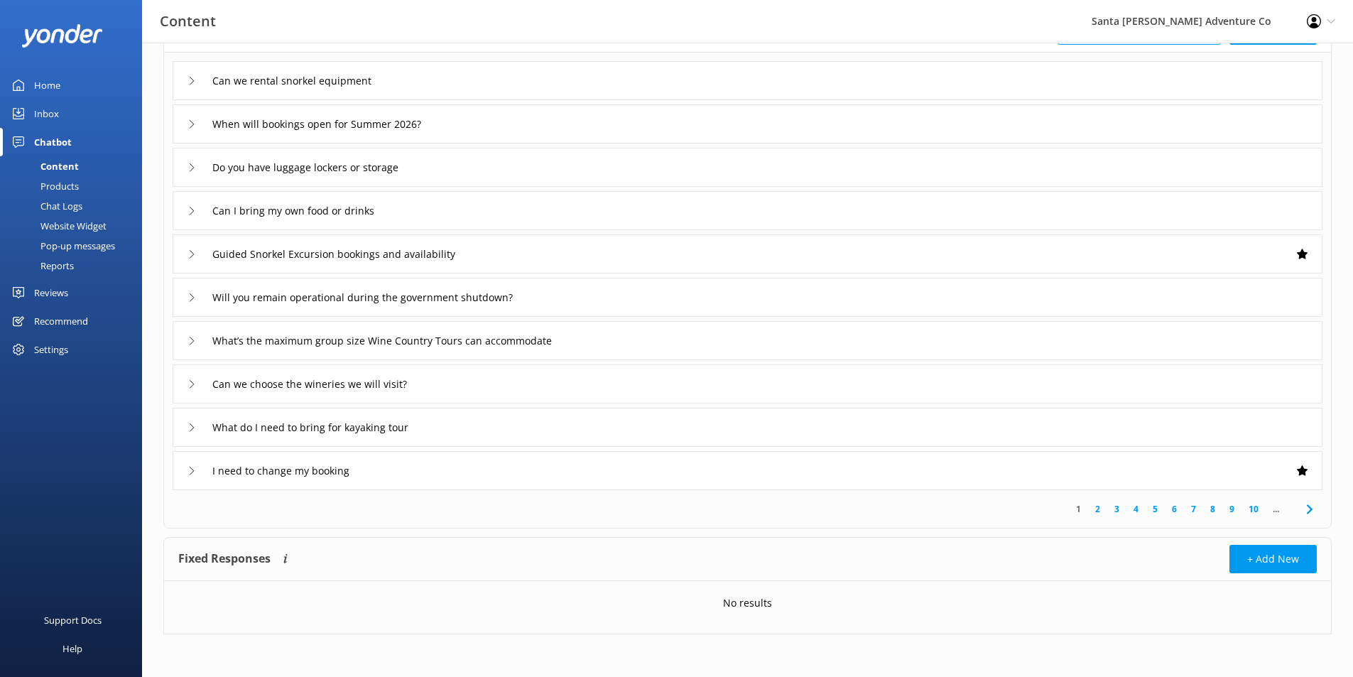
click at [60, 87] on link "Home" at bounding box center [71, 85] width 142 height 28
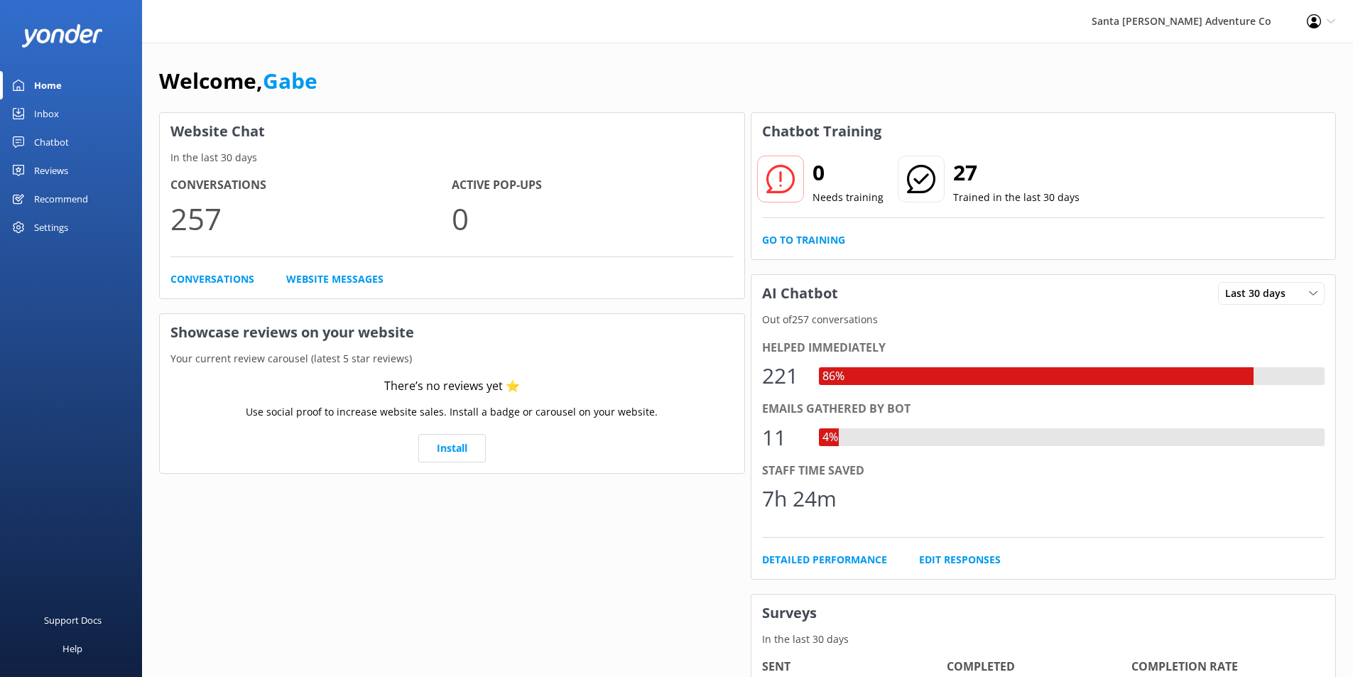
click at [356, 510] on div "Website Chat In the last 30 days Conversations 257 Active Pop-ups 0 Conversatio…" at bounding box center [452, 509] width 592 height 800
